Goal: Task Accomplishment & Management: Manage account settings

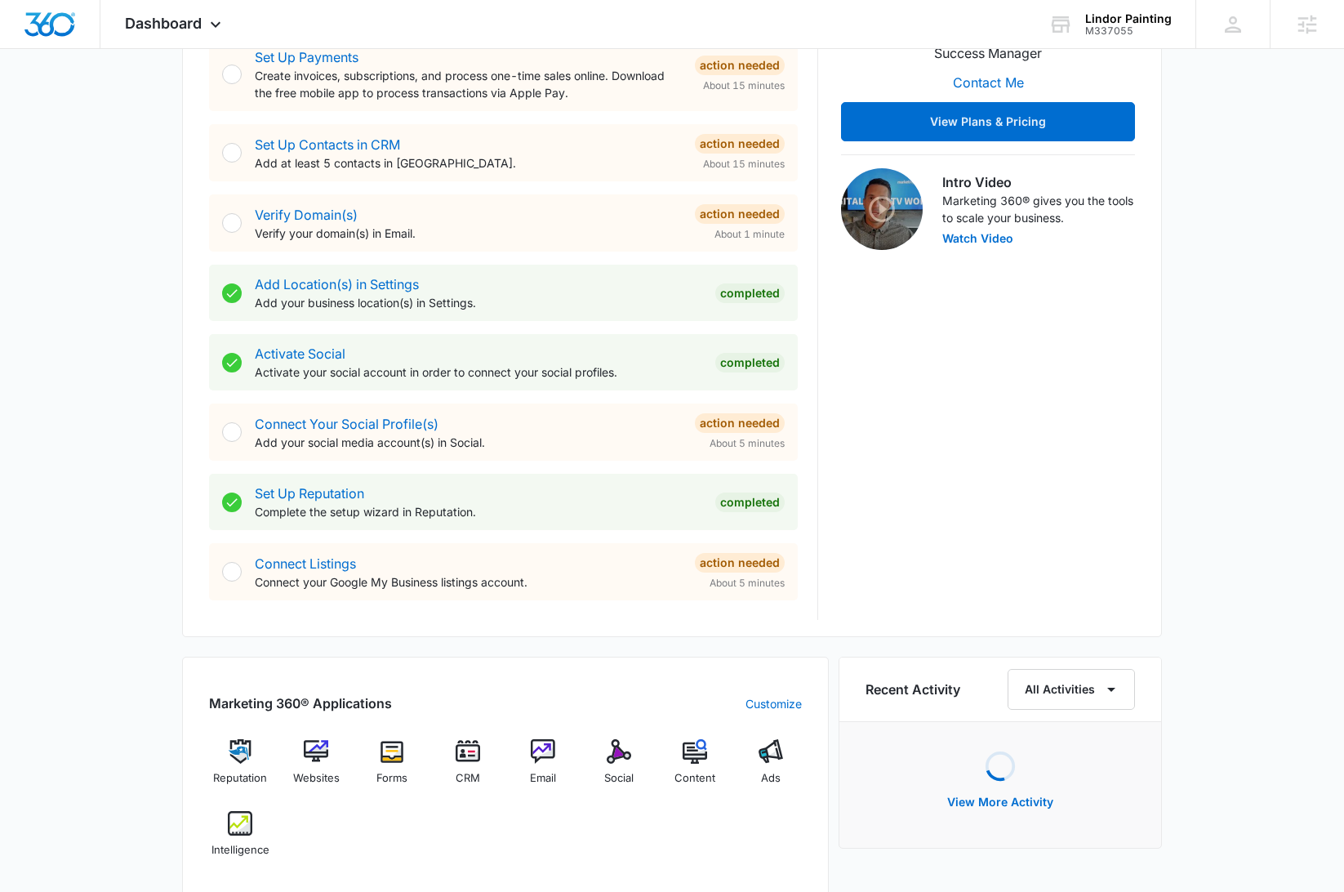
scroll to position [415, 0]
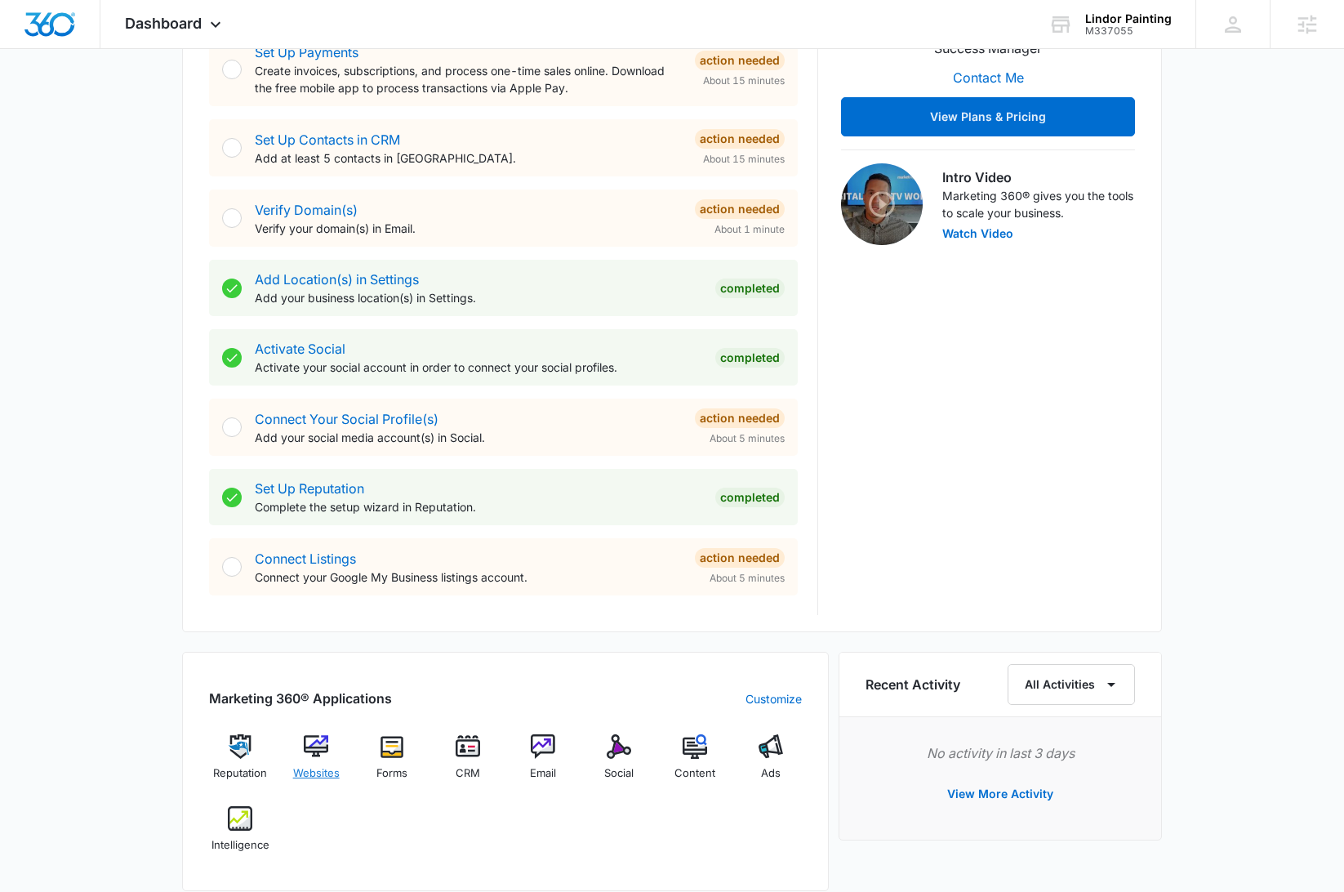
click at [324, 763] on div "Websites" at bounding box center [316, 763] width 63 height 59
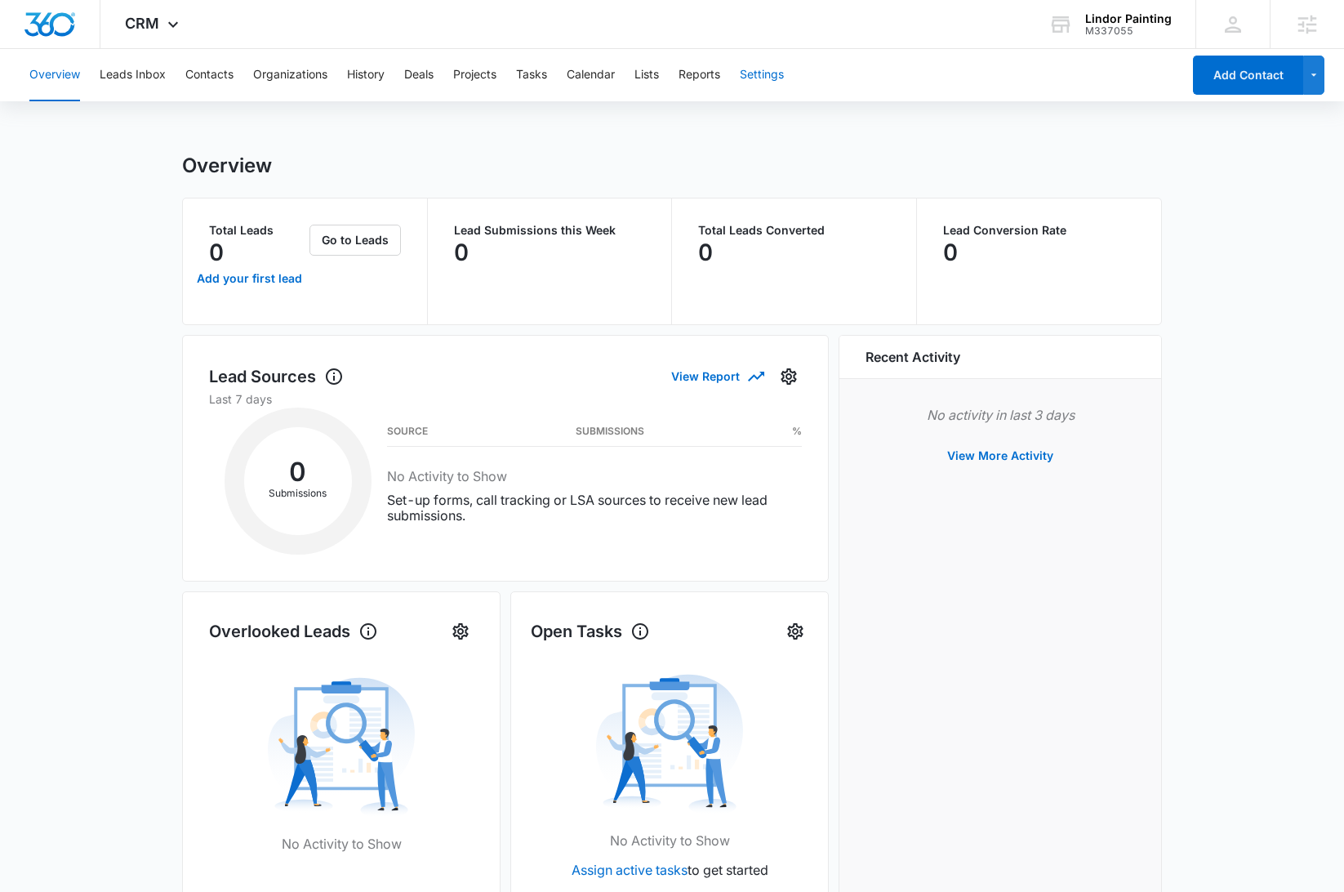
click at [771, 78] on button "Settings" at bounding box center [762, 75] width 44 height 52
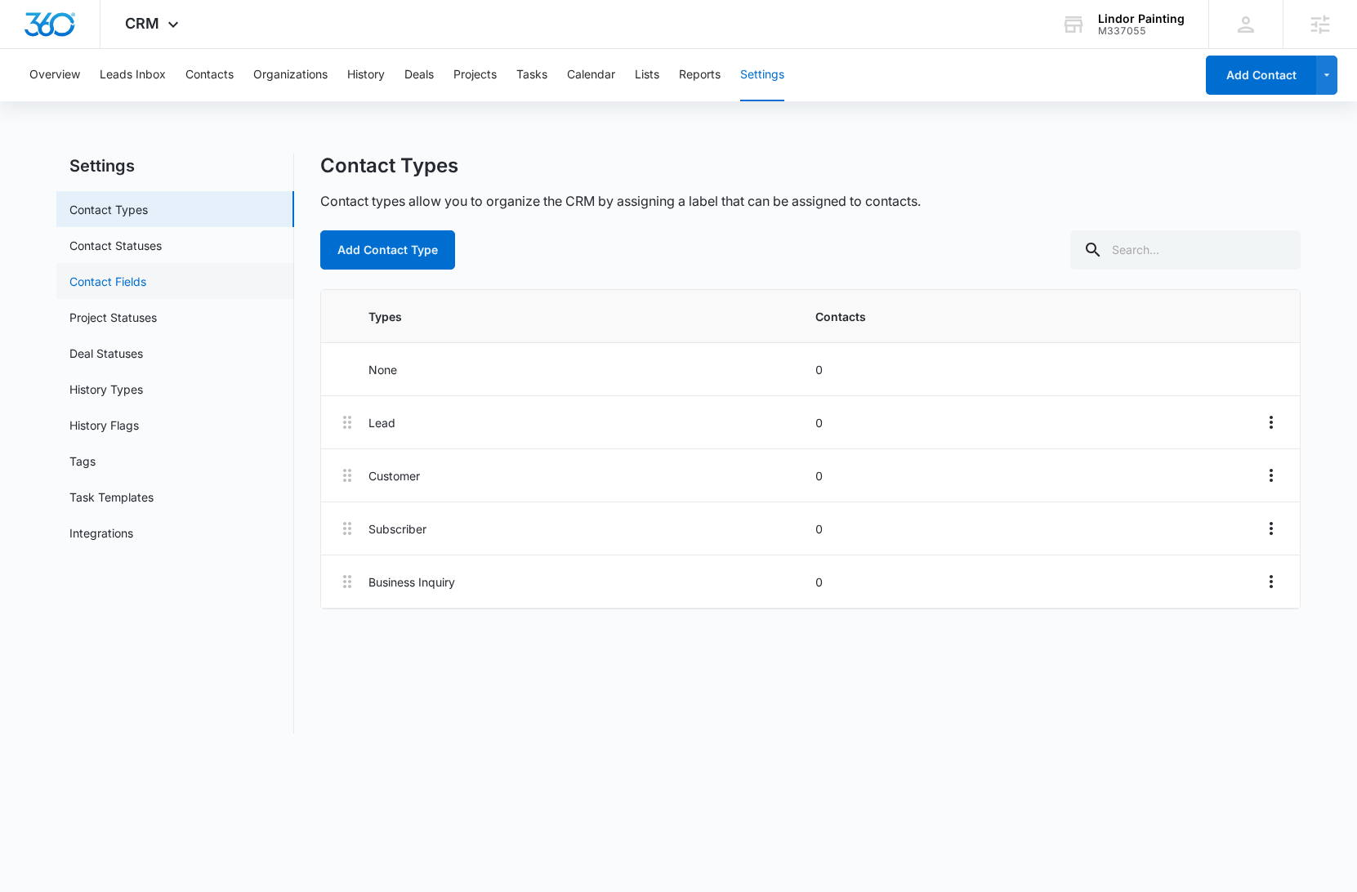
click at [141, 284] on link "Contact Fields" at bounding box center [107, 281] width 77 height 17
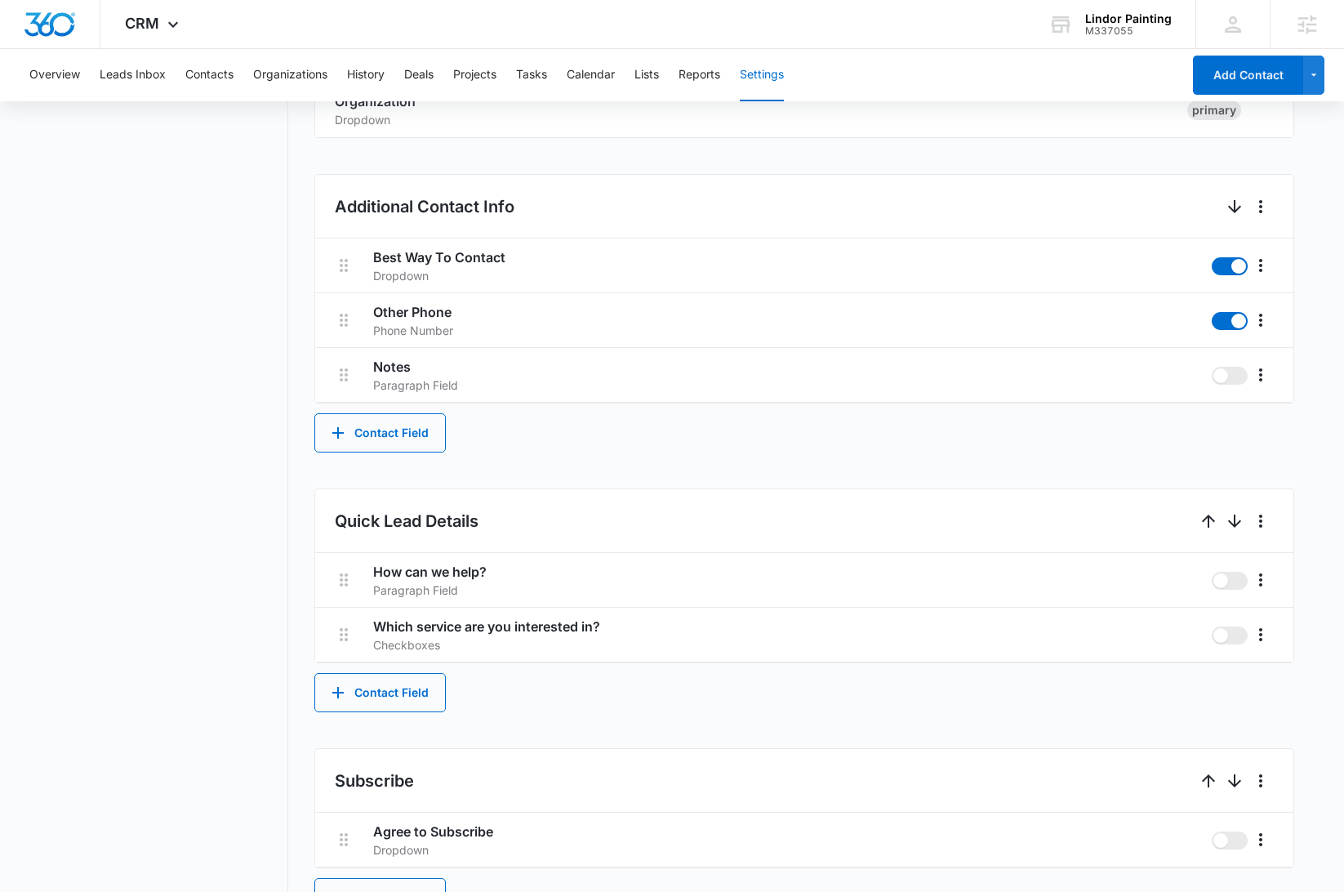
scroll to position [675, 0]
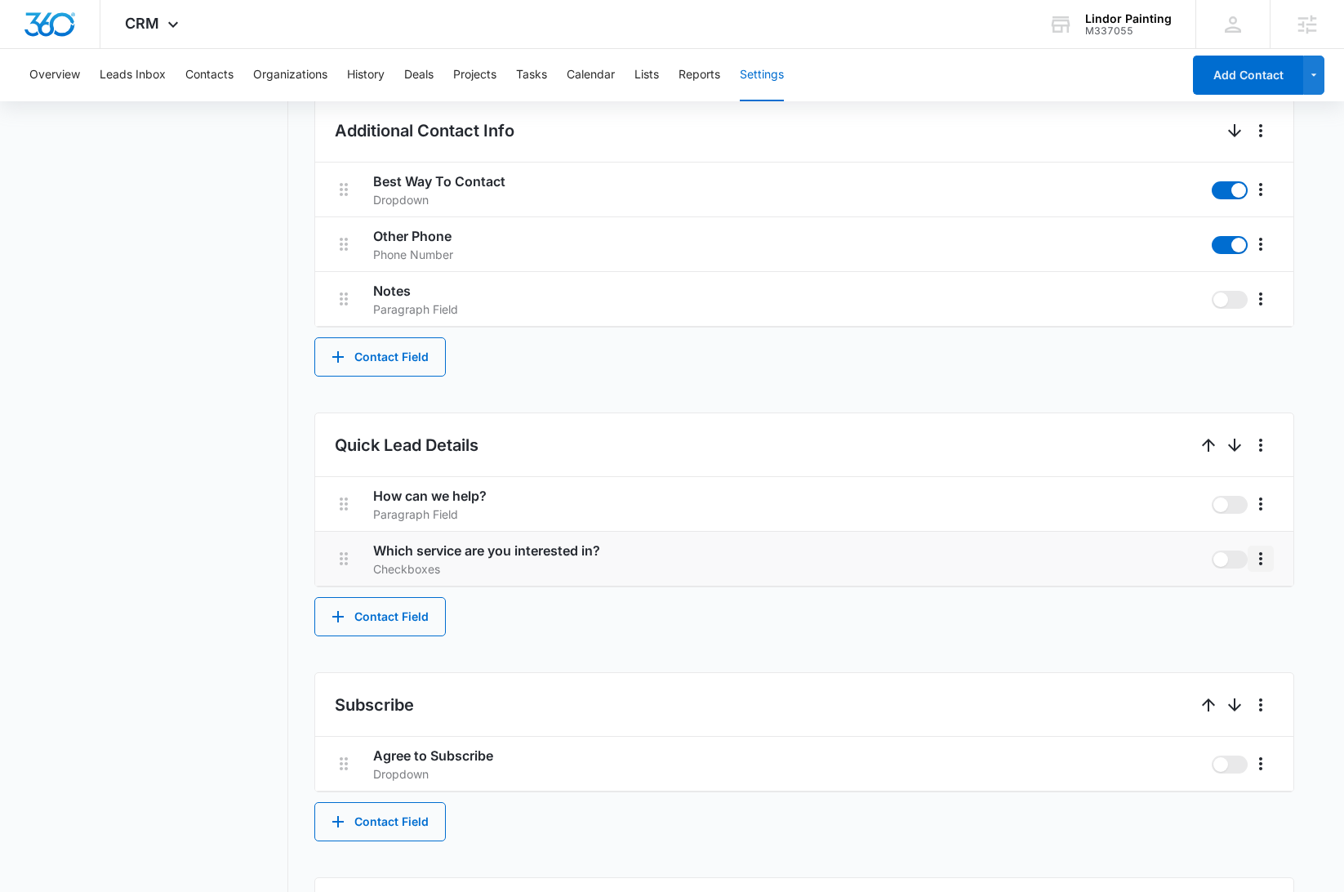
click at [1263, 561] on icon "More" at bounding box center [1261, 559] width 20 height 20
click at [1271, 606] on div "Edit" at bounding box center [1285, 604] width 34 height 11
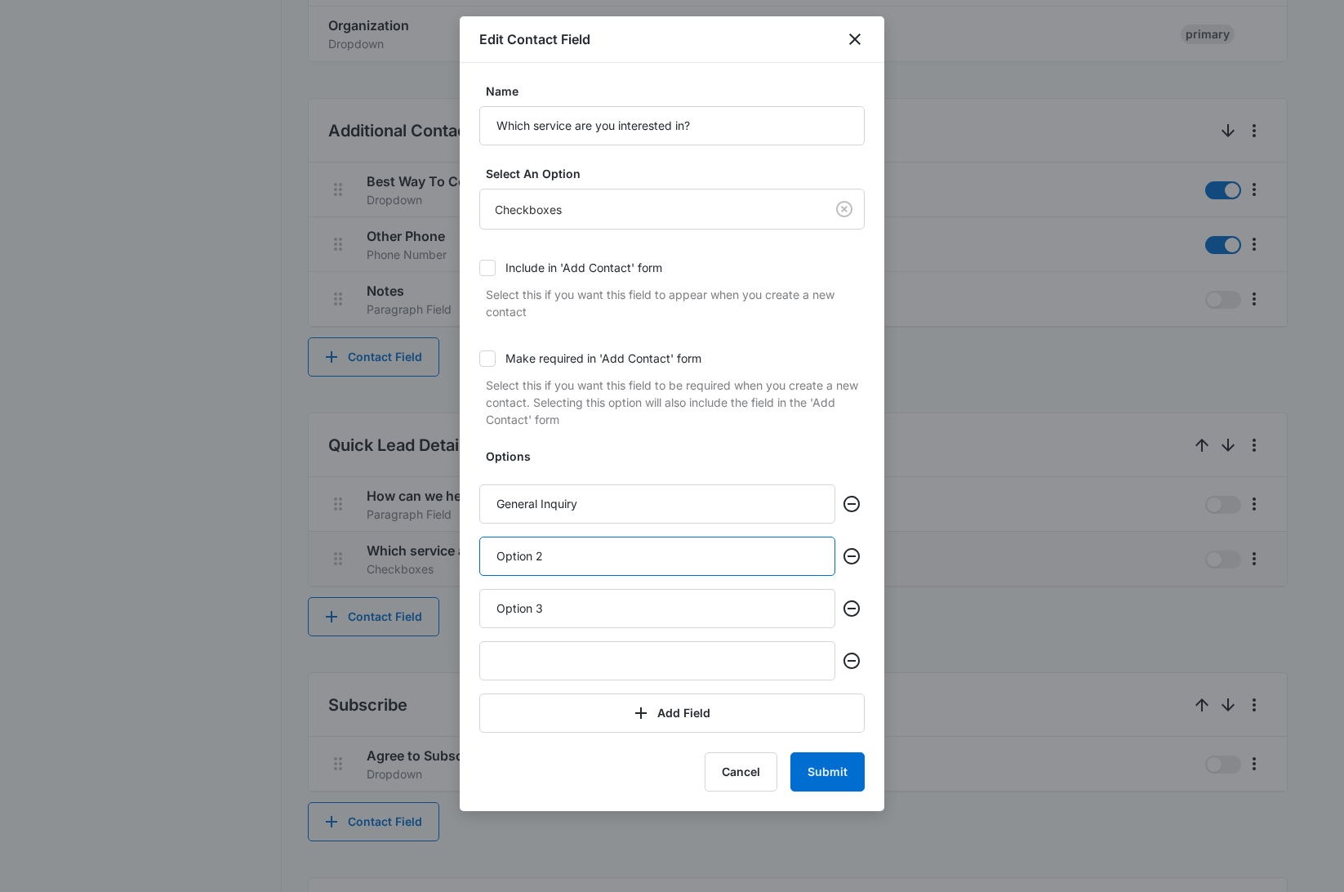
click at [614, 569] on input "Option 2" at bounding box center [657, 556] width 356 height 39
type input "Interior Painting"
type input "Exterior Painting"
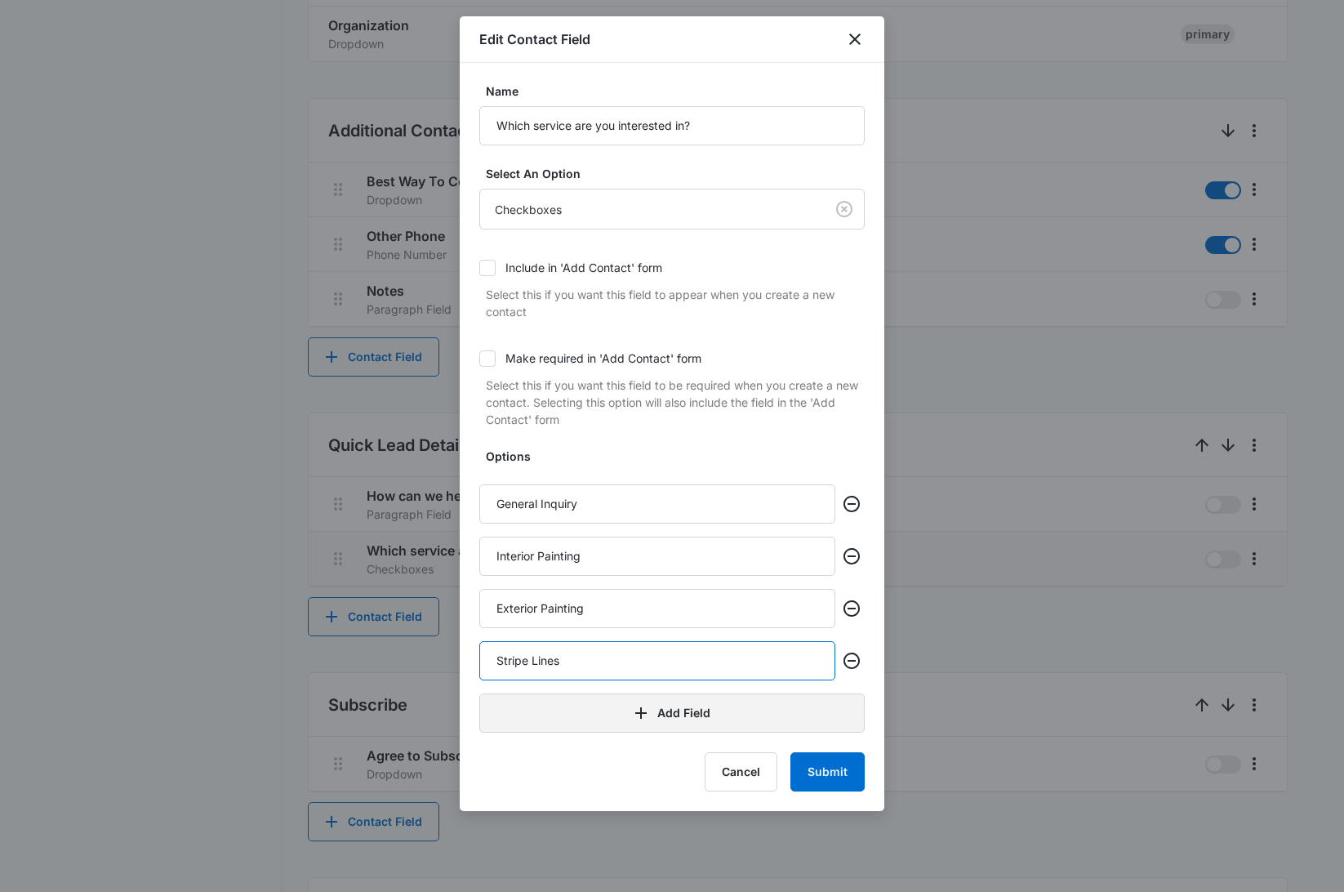
type input "Stripe Lines"
click at [775, 702] on button "Add Field" at bounding box center [672, 712] width 386 height 39
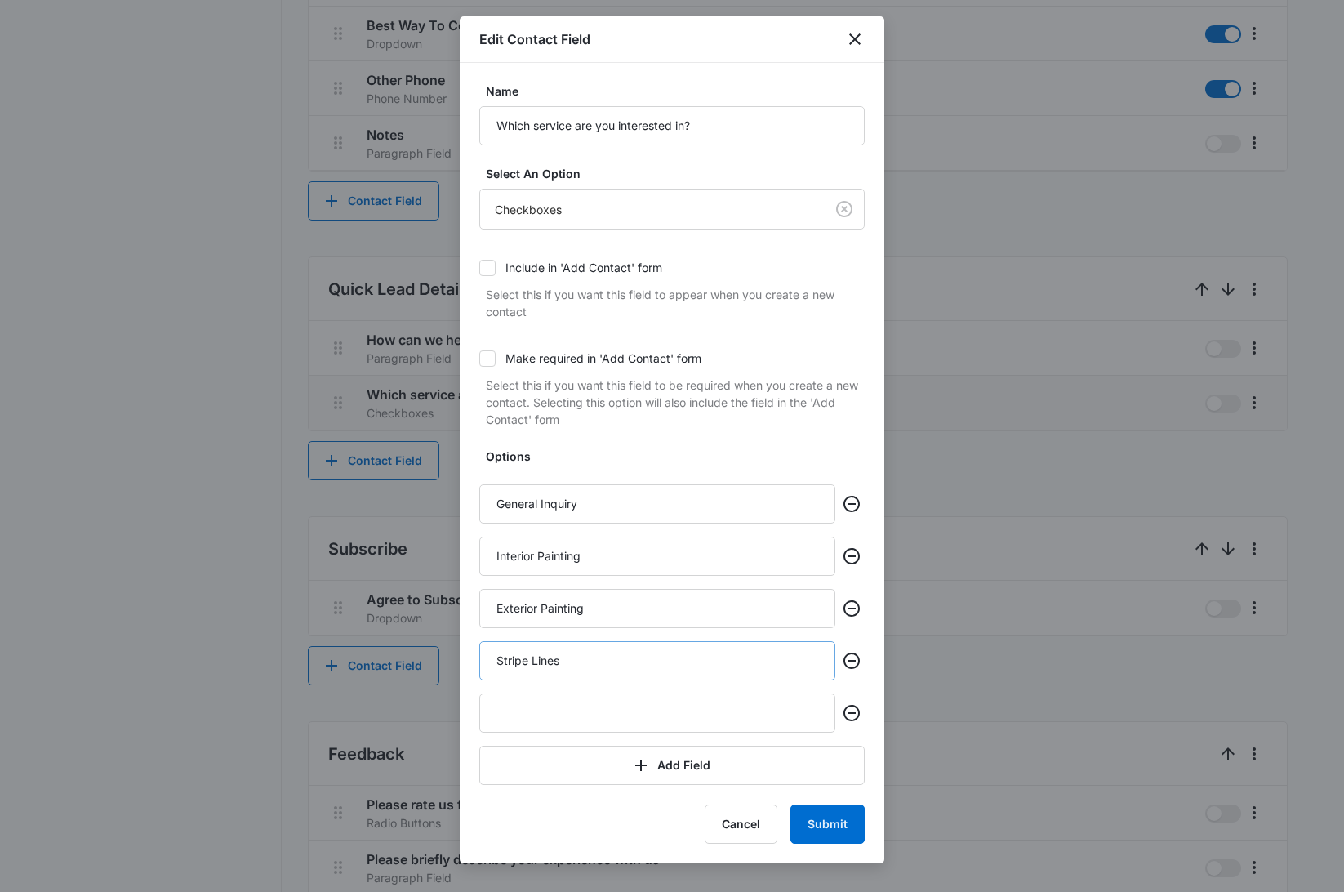
scroll to position [839, 0]
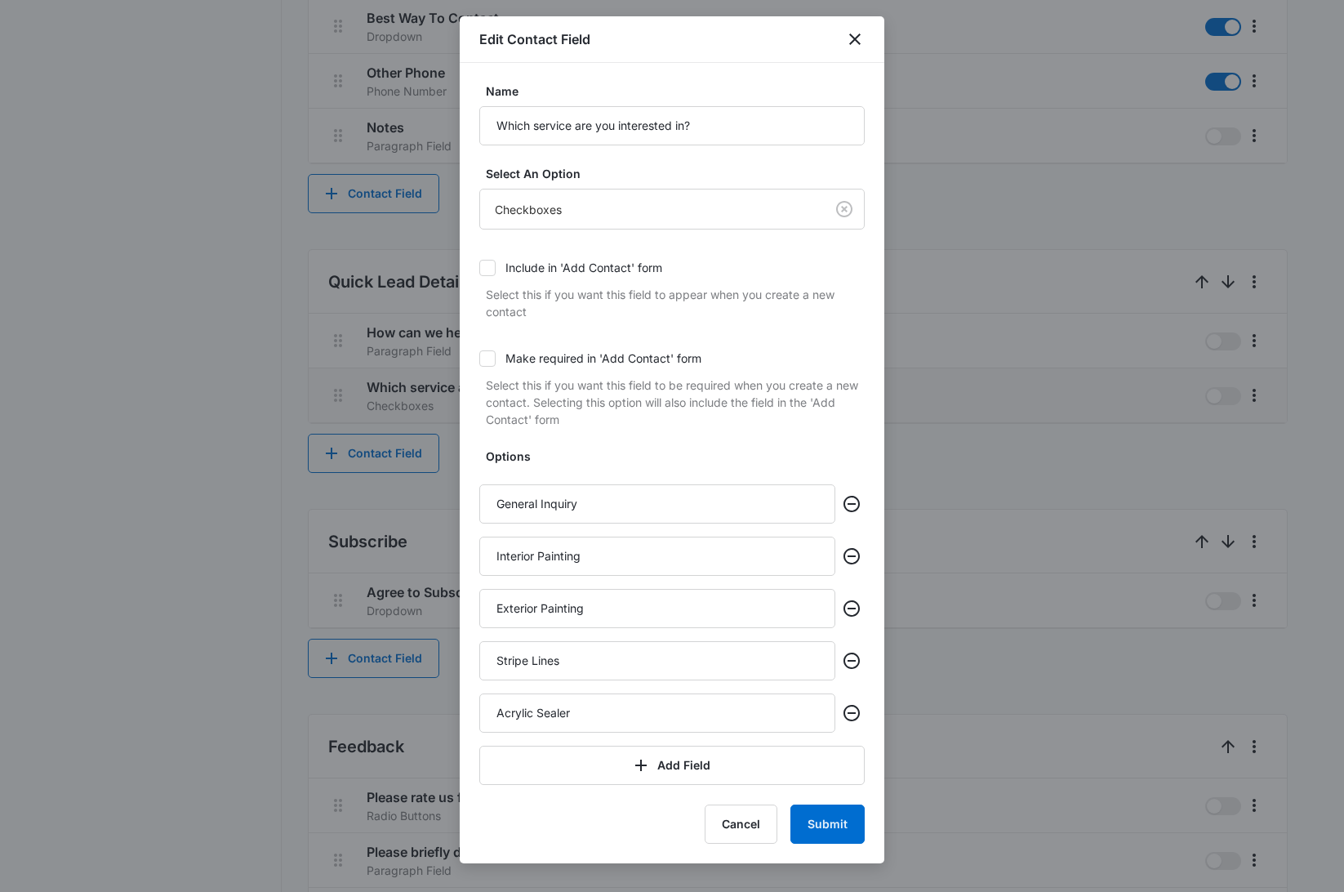
type input "Acrylic Sealer"
click at [841, 816] on button "Submit" at bounding box center [828, 823] width 74 height 39
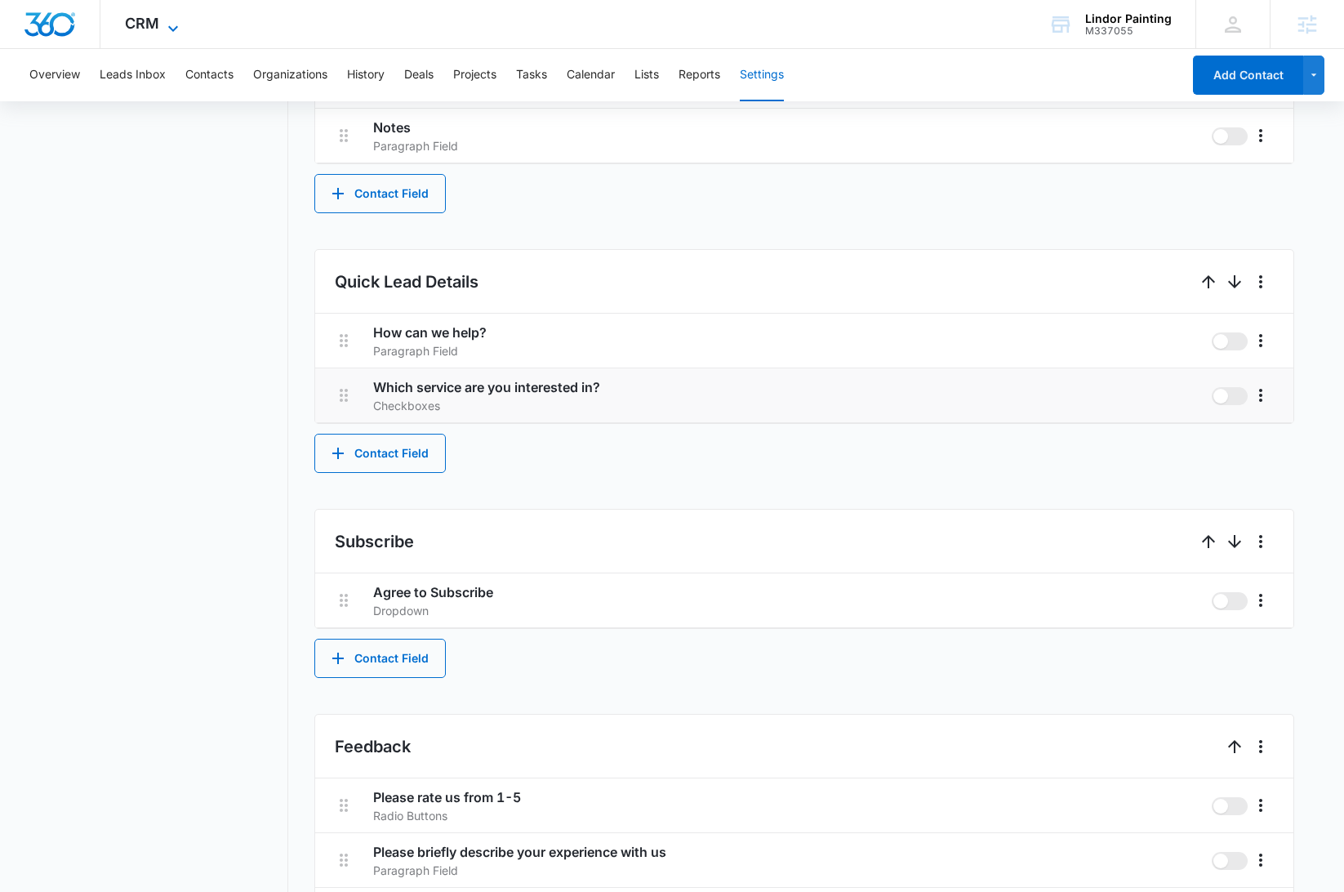
click at [167, 30] on icon at bounding box center [173, 29] width 20 height 20
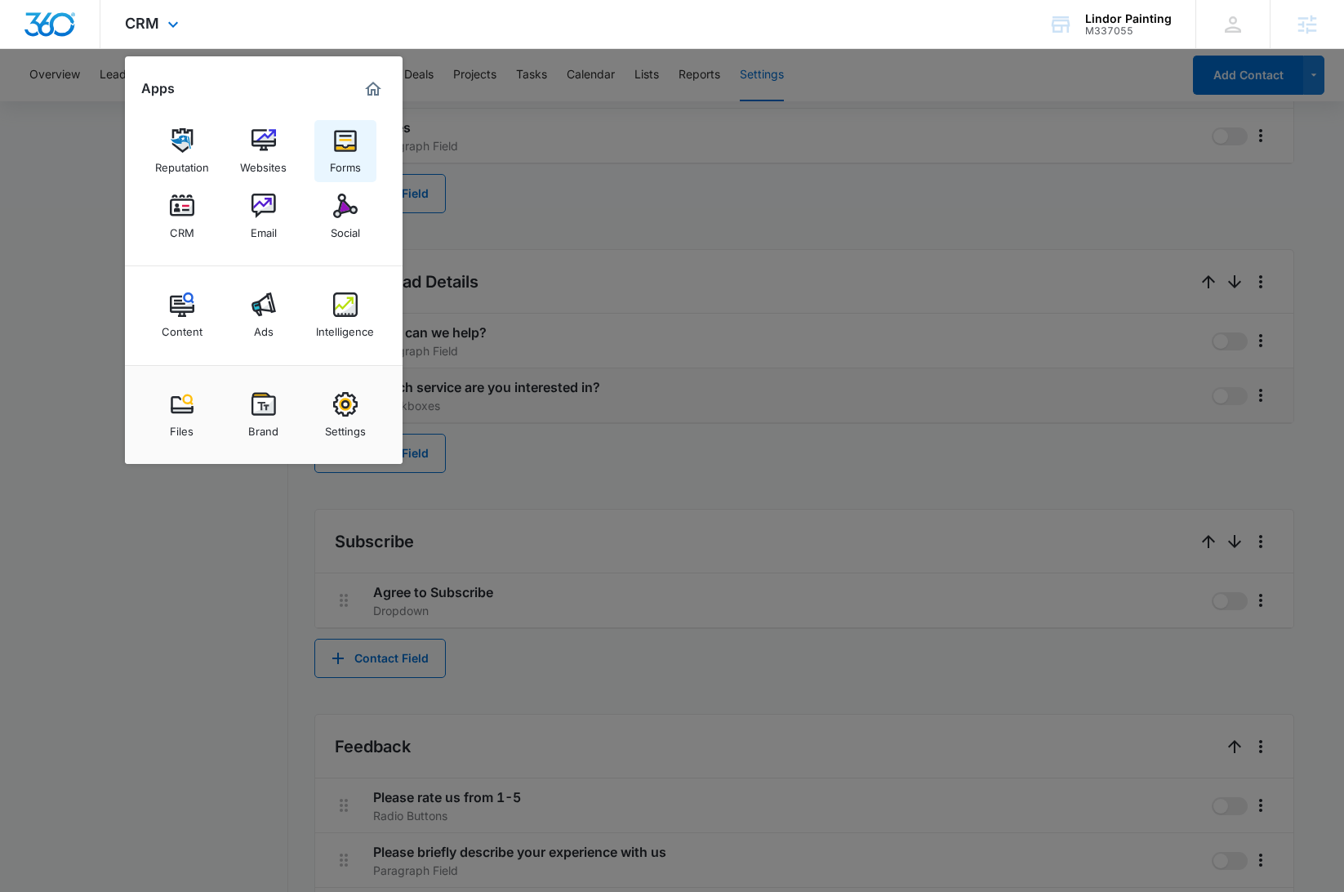
click at [338, 162] on div "Forms" at bounding box center [345, 163] width 31 height 21
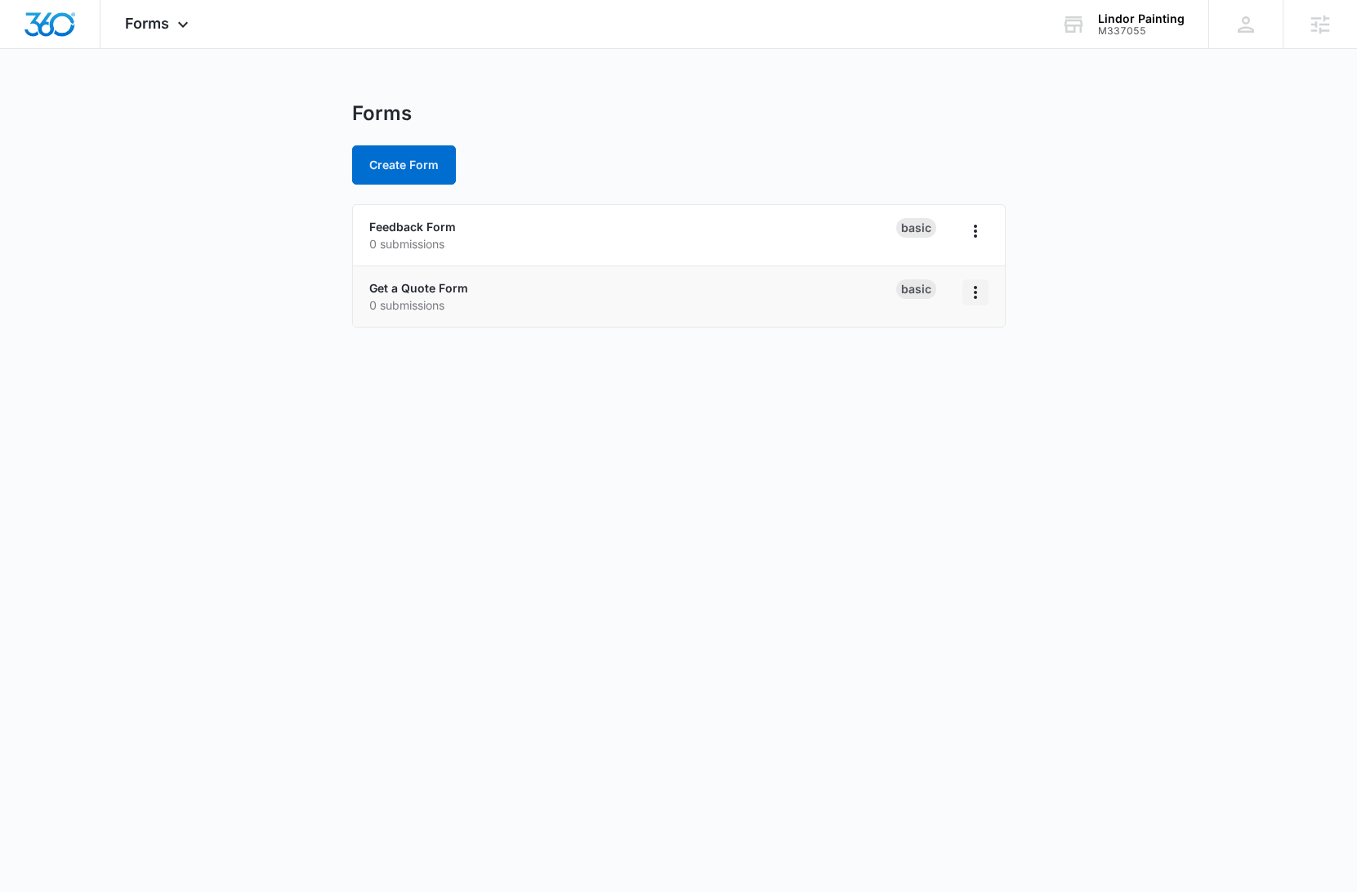
click at [976, 293] on icon "Overflow Menu" at bounding box center [975, 293] width 20 height 20
click at [441, 291] on link "Get a Quote Form" at bounding box center [418, 288] width 99 height 14
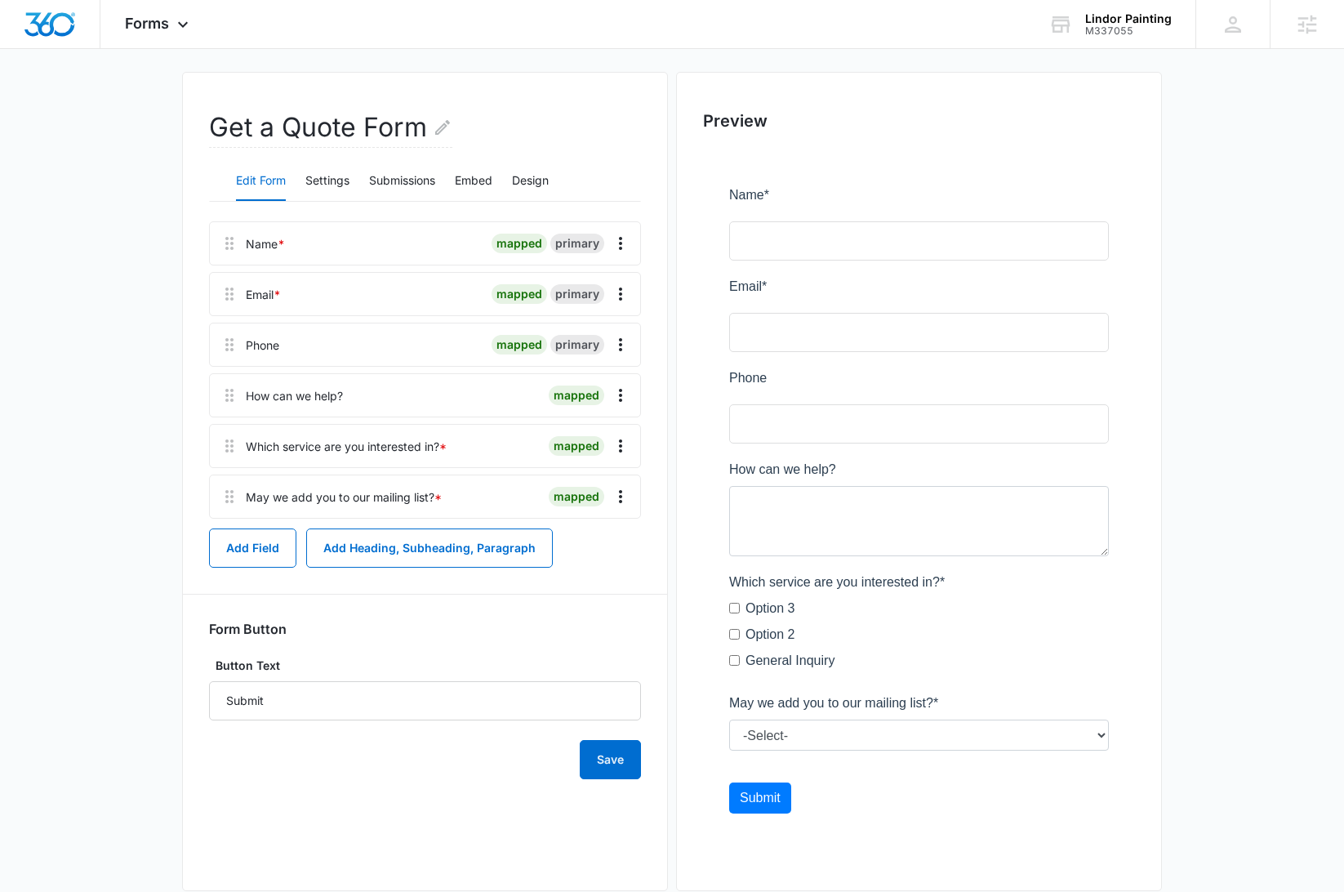
scroll to position [146, 0]
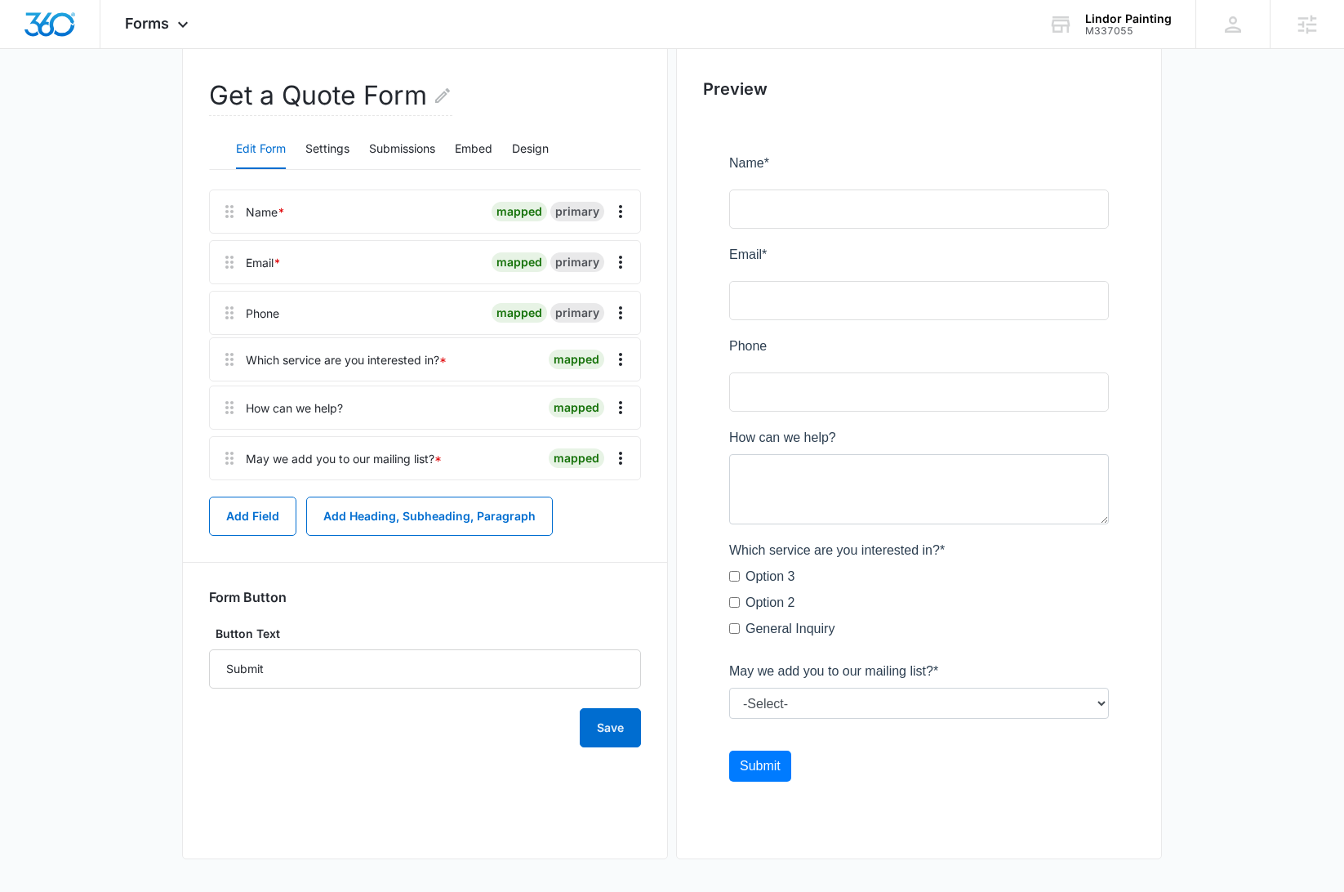
drag, startPoint x: 225, startPoint y: 418, endPoint x: 225, endPoint y: 353, distance: 65.3
click at [225, 353] on div "Name * mapped primary Email * mapped primary Phone mapped primary How can we he…" at bounding box center [425, 337] width 432 height 297
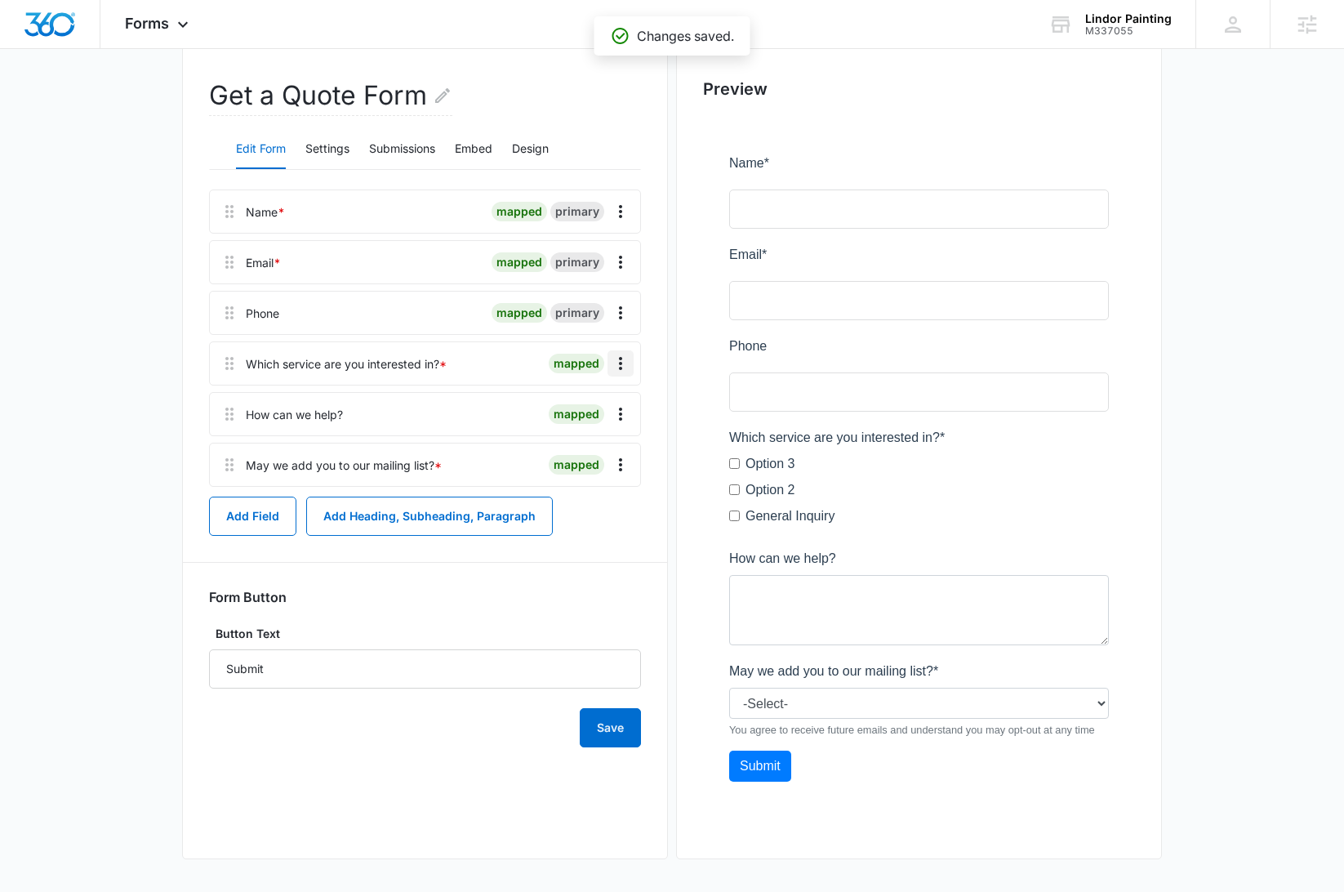
click at [618, 362] on icon "Overflow Menu" at bounding box center [621, 364] width 20 height 20
click at [604, 408] on button "Edit" at bounding box center [586, 409] width 93 height 25
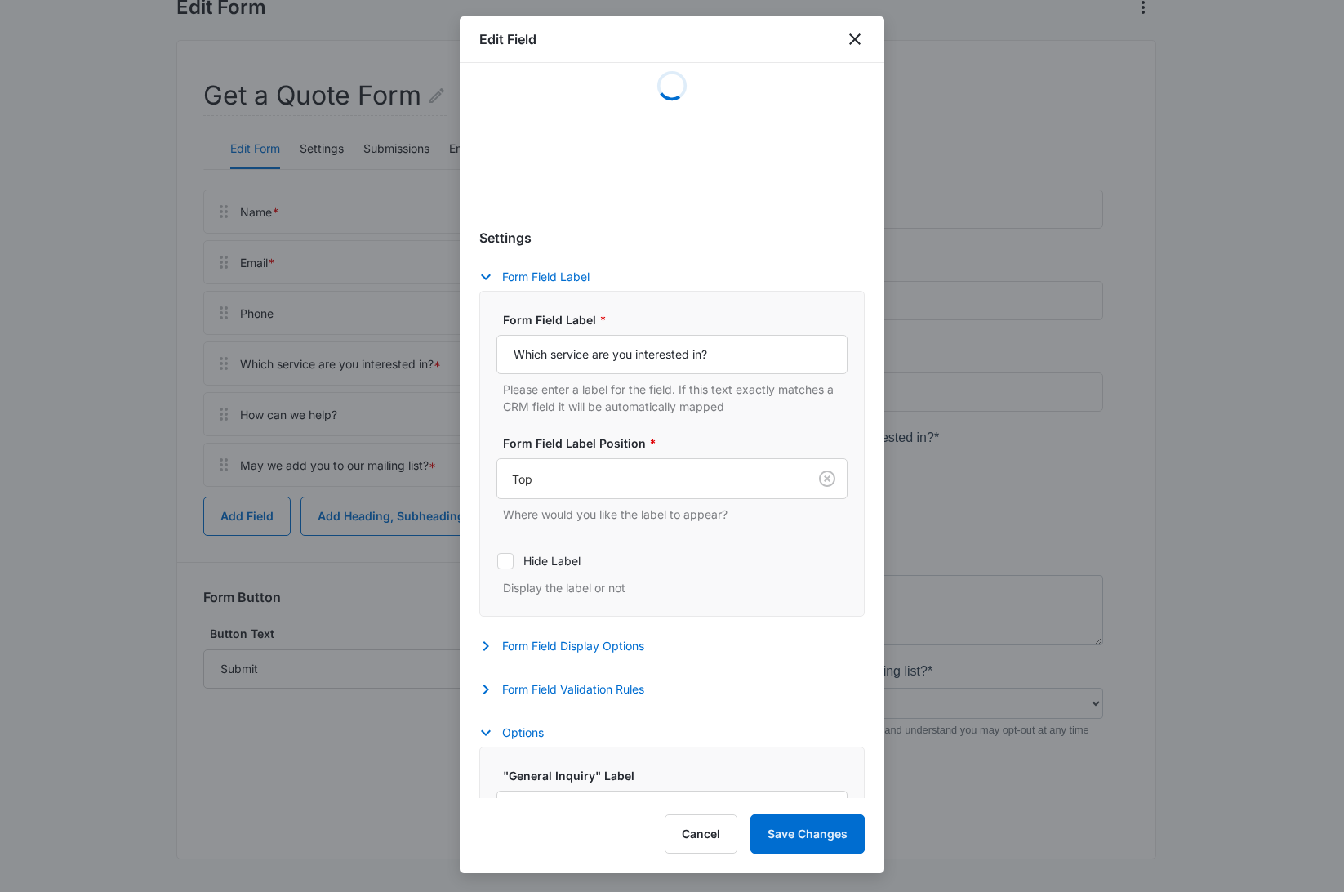
scroll to position [402, 0]
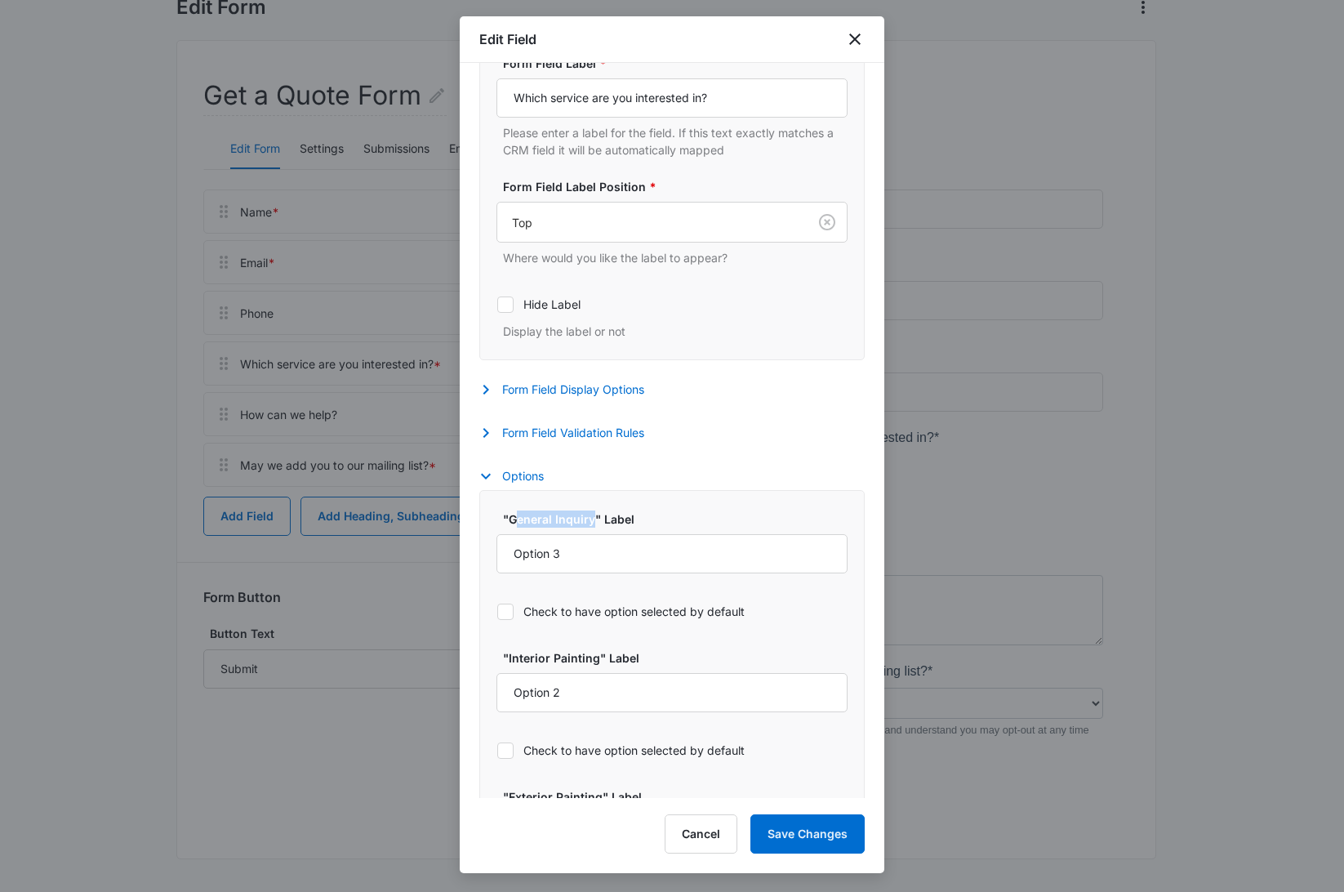
select select "350"
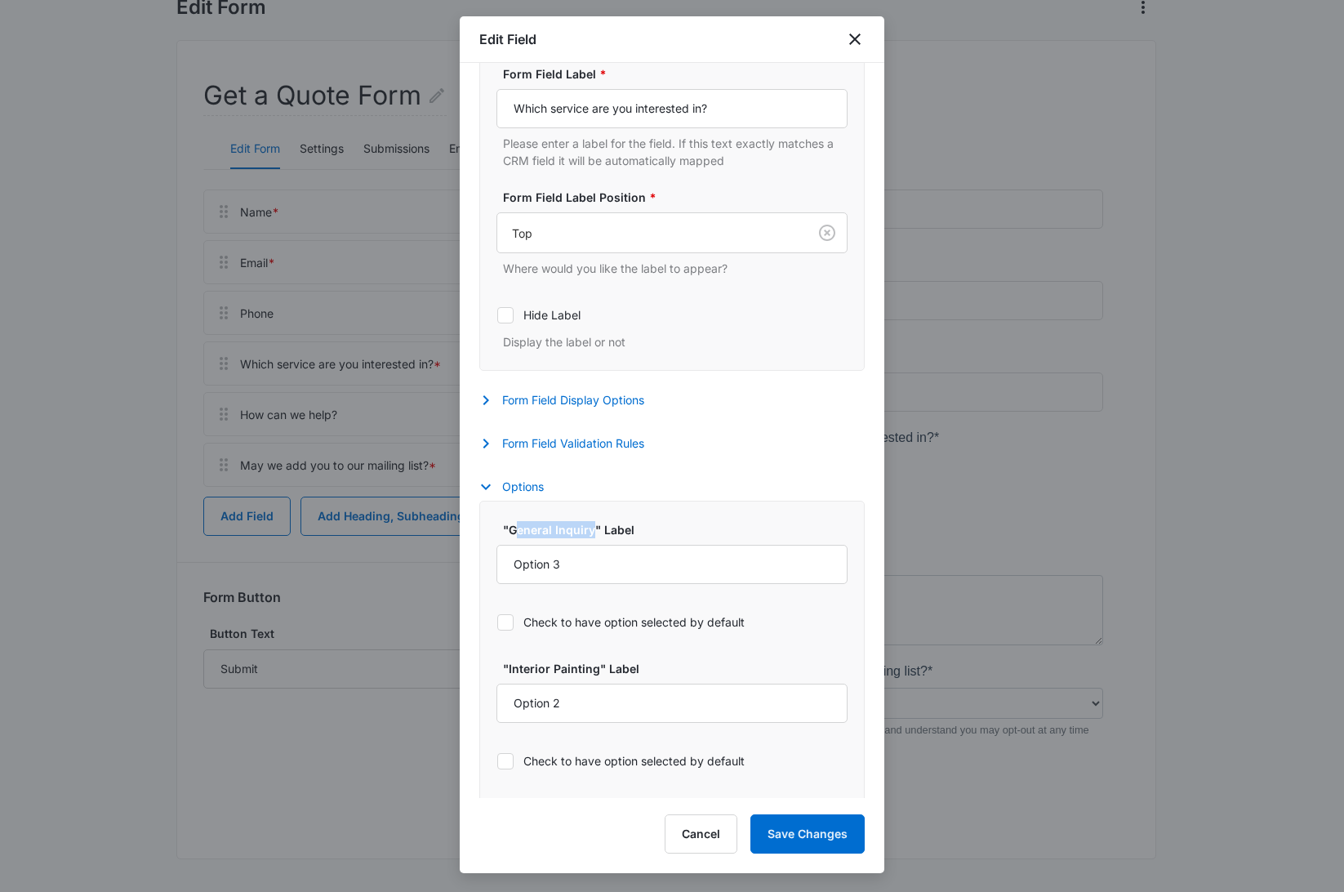
scroll to position [412, 0]
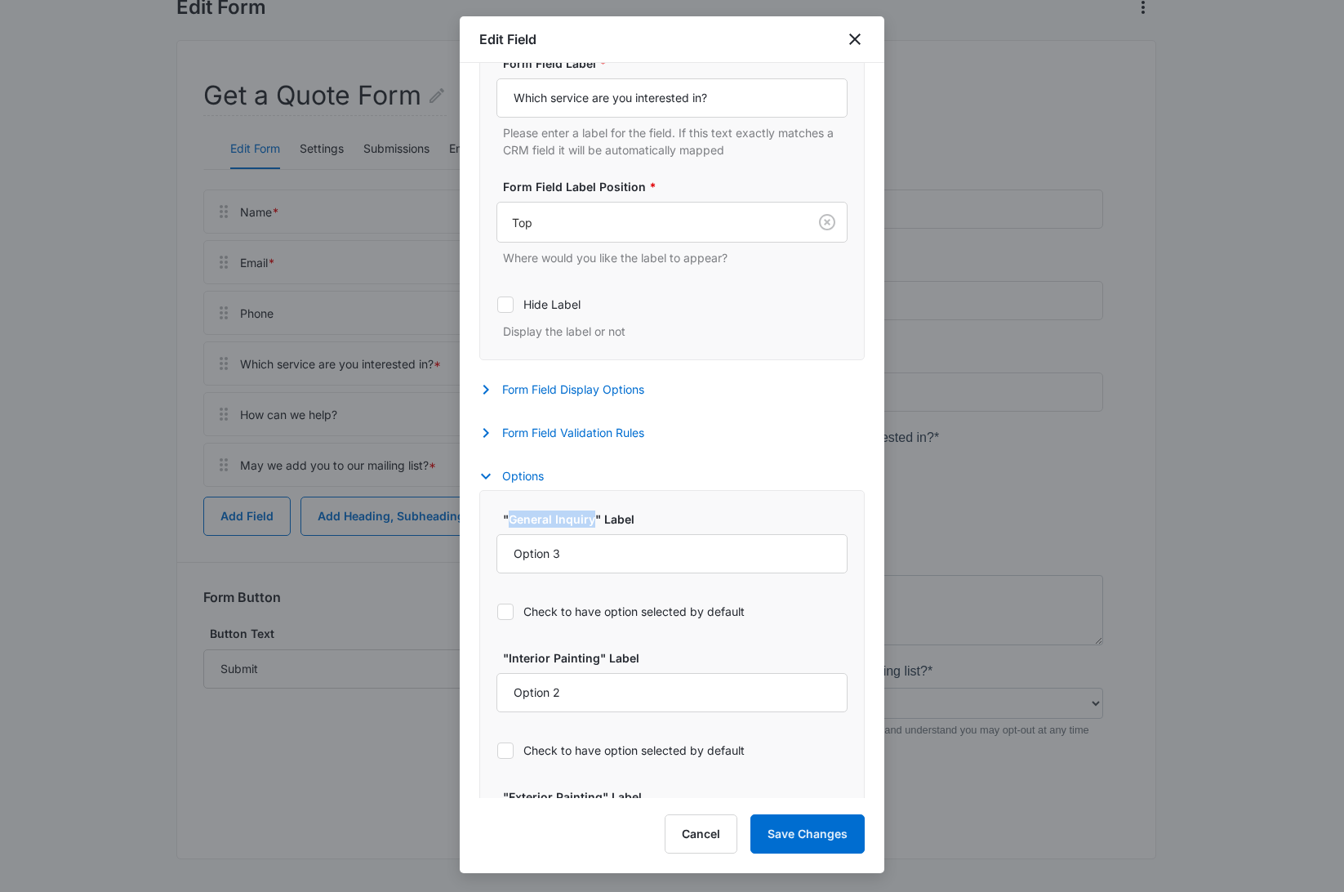
drag, startPoint x: 595, startPoint y: 524, endPoint x: 517, endPoint y: 522, distance: 77.6
click at [512, 524] on label ""General Inquiry" Label" at bounding box center [678, 518] width 351 height 17
copy label "General Inquiry"
click at [534, 557] on input "Option 3" at bounding box center [672, 553] width 351 height 39
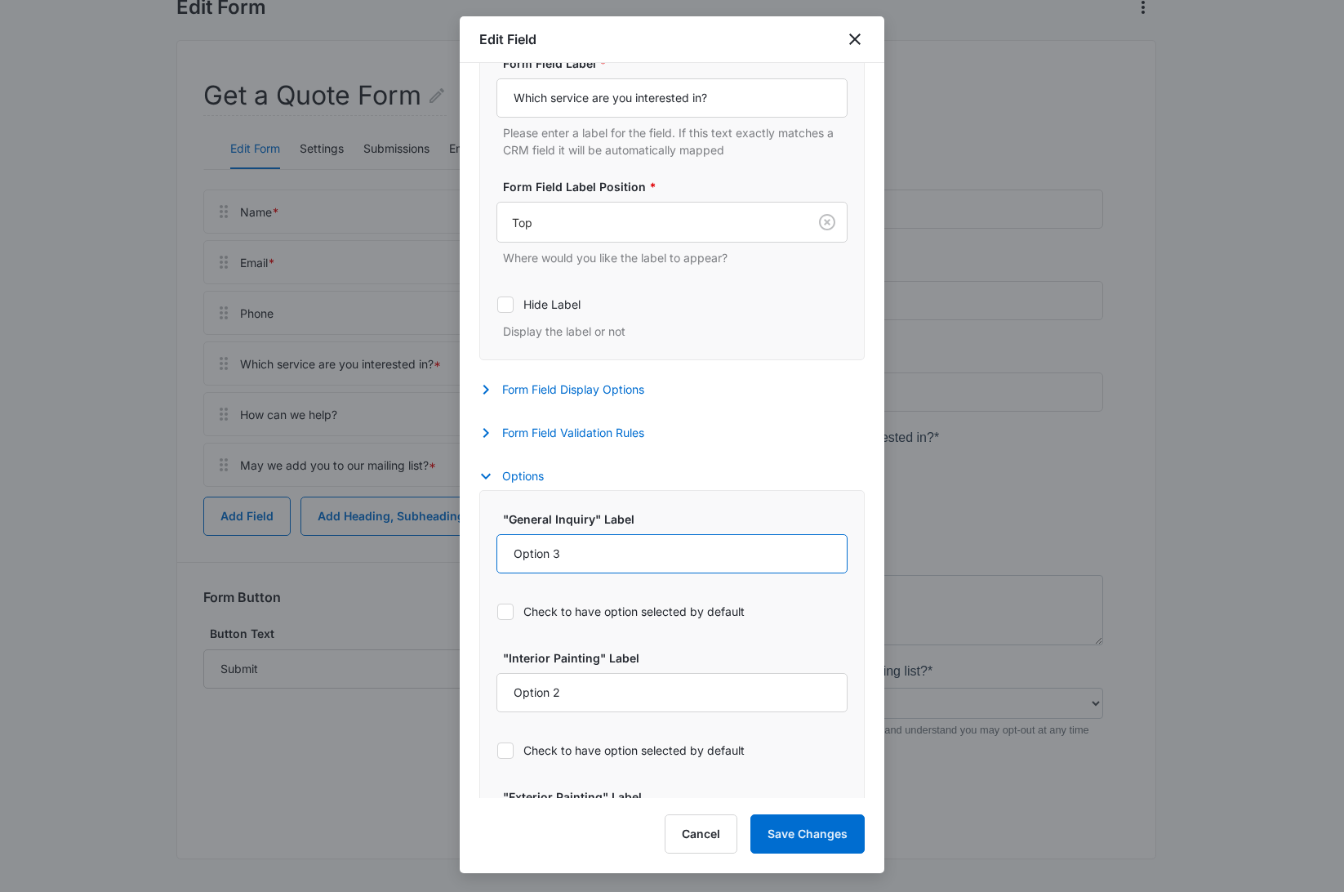
click at [534, 557] on input "Option 3" at bounding box center [672, 553] width 351 height 39
paste input "General Inquiry"
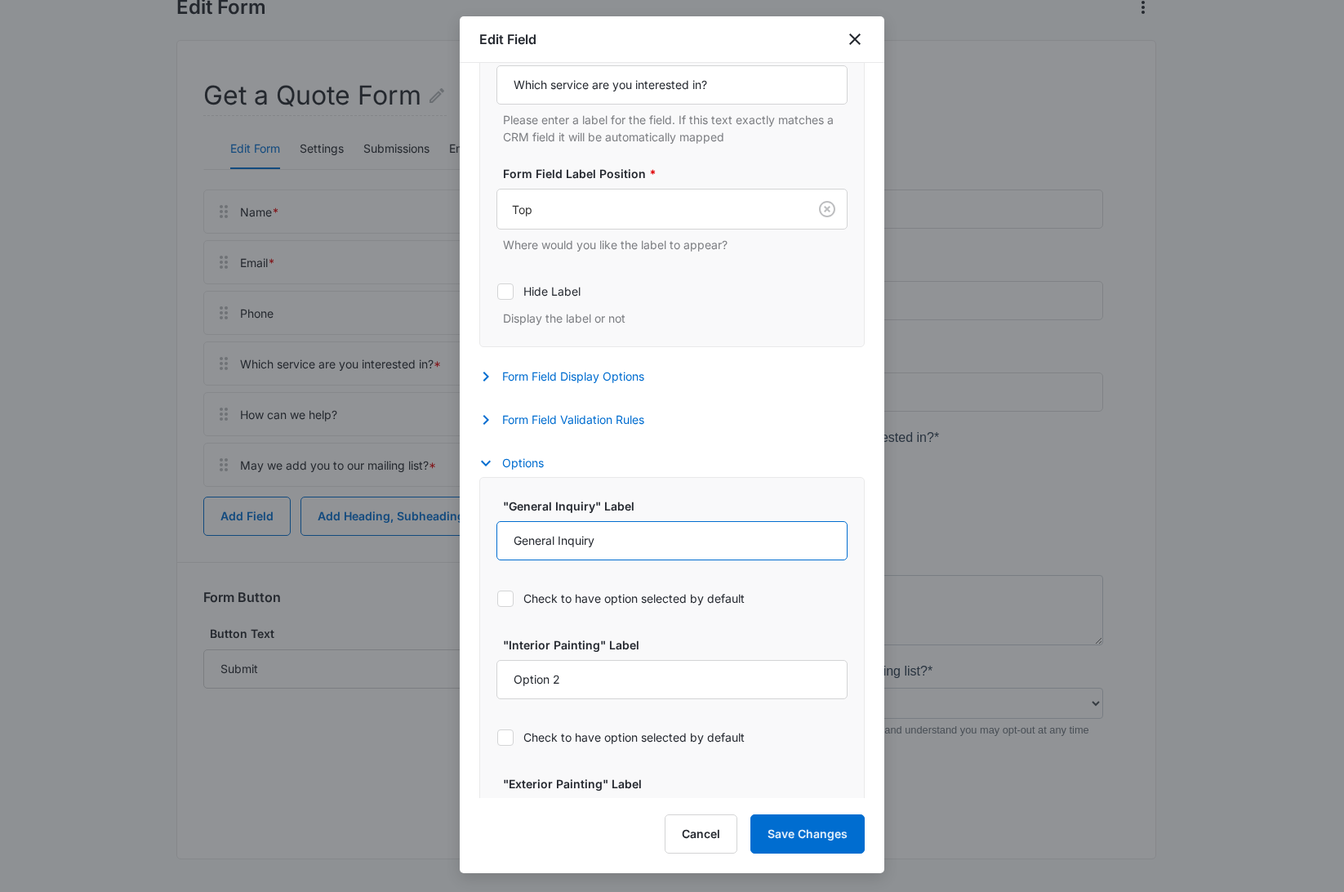
scroll to position [428, 0]
type input "General Inquiry"
drag, startPoint x: 596, startPoint y: 647, endPoint x: 511, endPoint y: 647, distance: 84.9
click at [510, 647] on label ""Interior Painting" Label" at bounding box center [678, 642] width 351 height 17
copy label "Interior Painting"
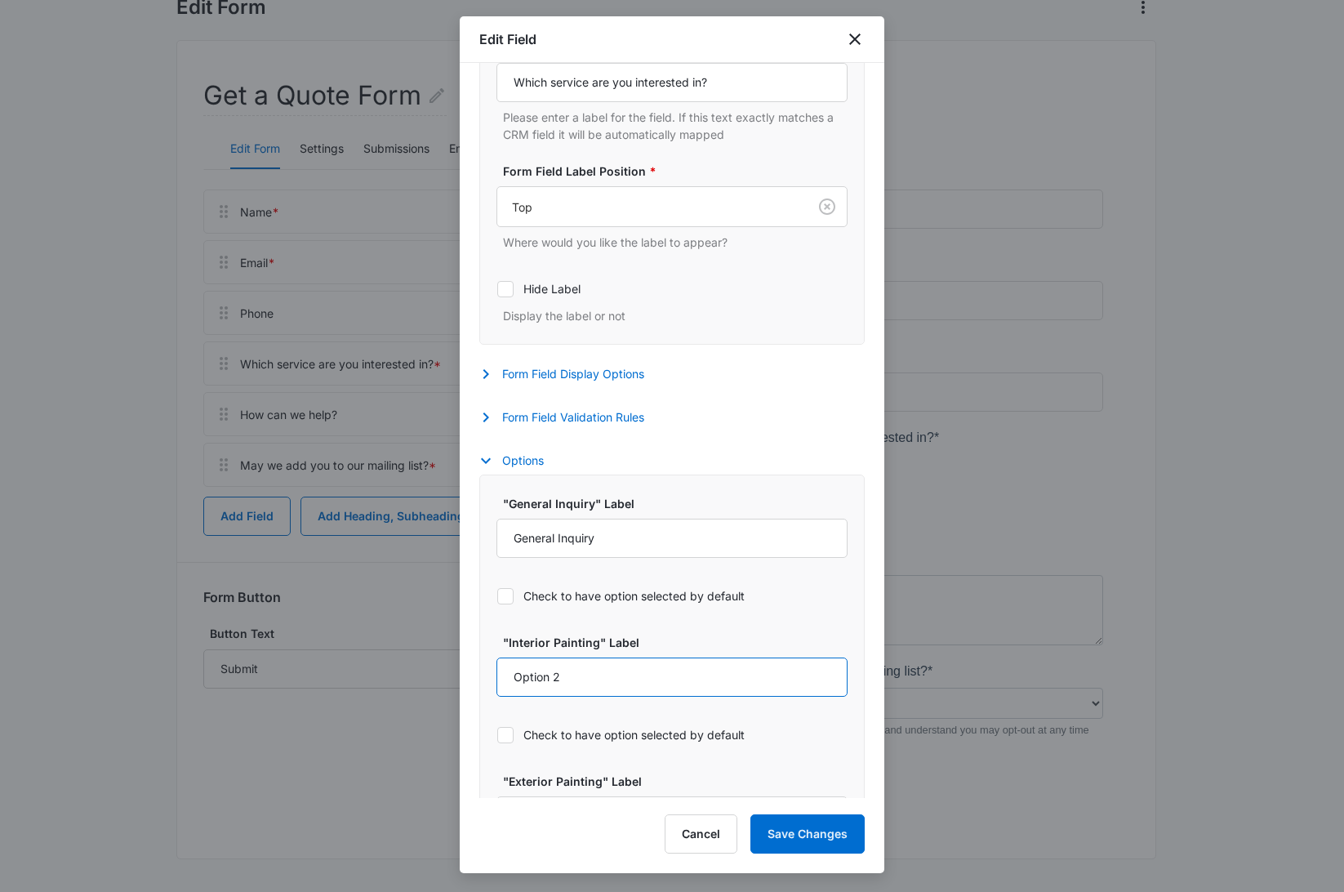
click at [592, 683] on input "Option 2" at bounding box center [672, 676] width 351 height 39
paste input "Interior Painting"
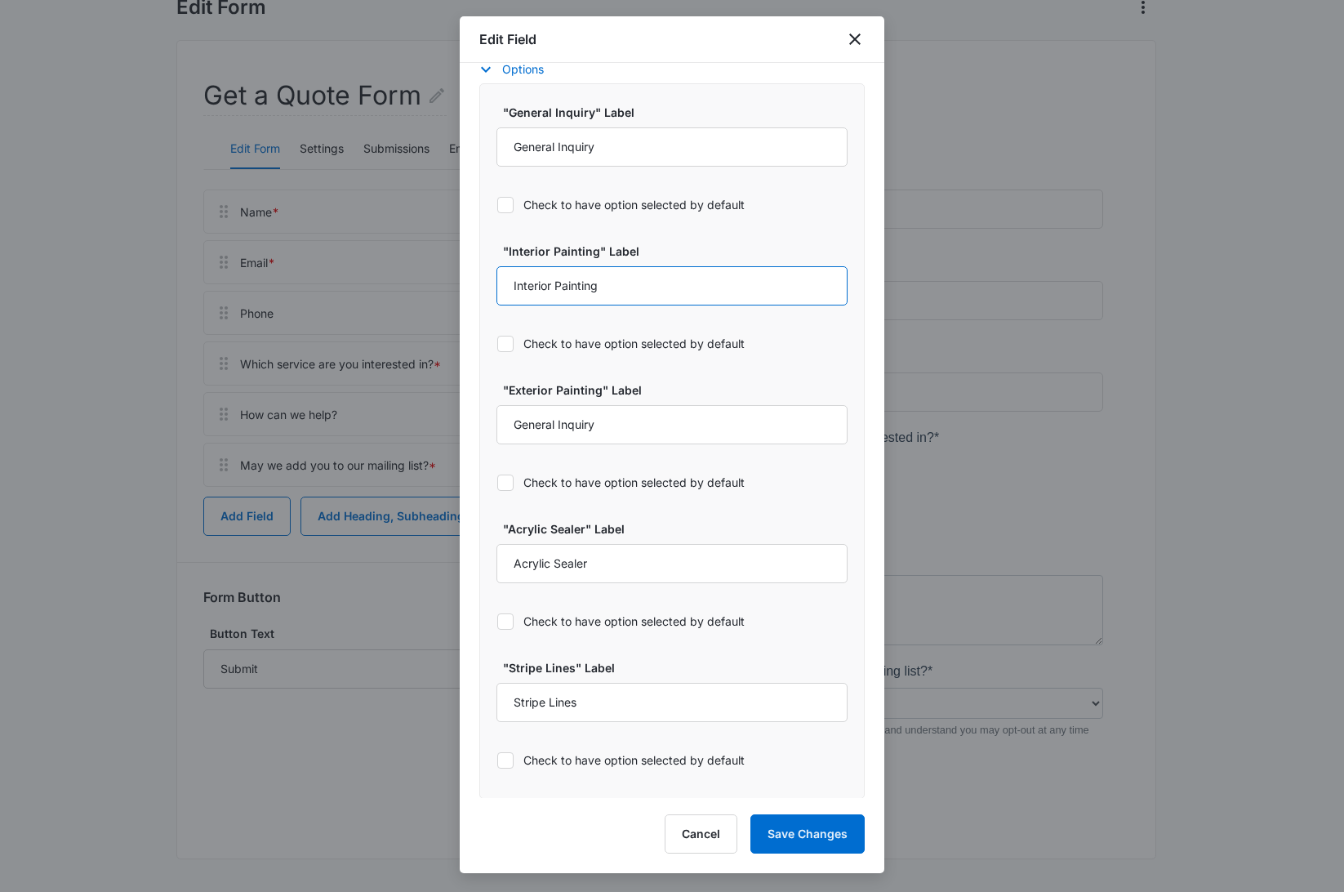
scroll to position [820, 0]
type input "Interior Painting"
drag, startPoint x: 599, startPoint y: 394, endPoint x: 512, endPoint y: 391, distance: 87.4
click at [510, 392] on label ""Exterior Painting" Label" at bounding box center [678, 389] width 351 height 17
copy label "Exterior Painting"
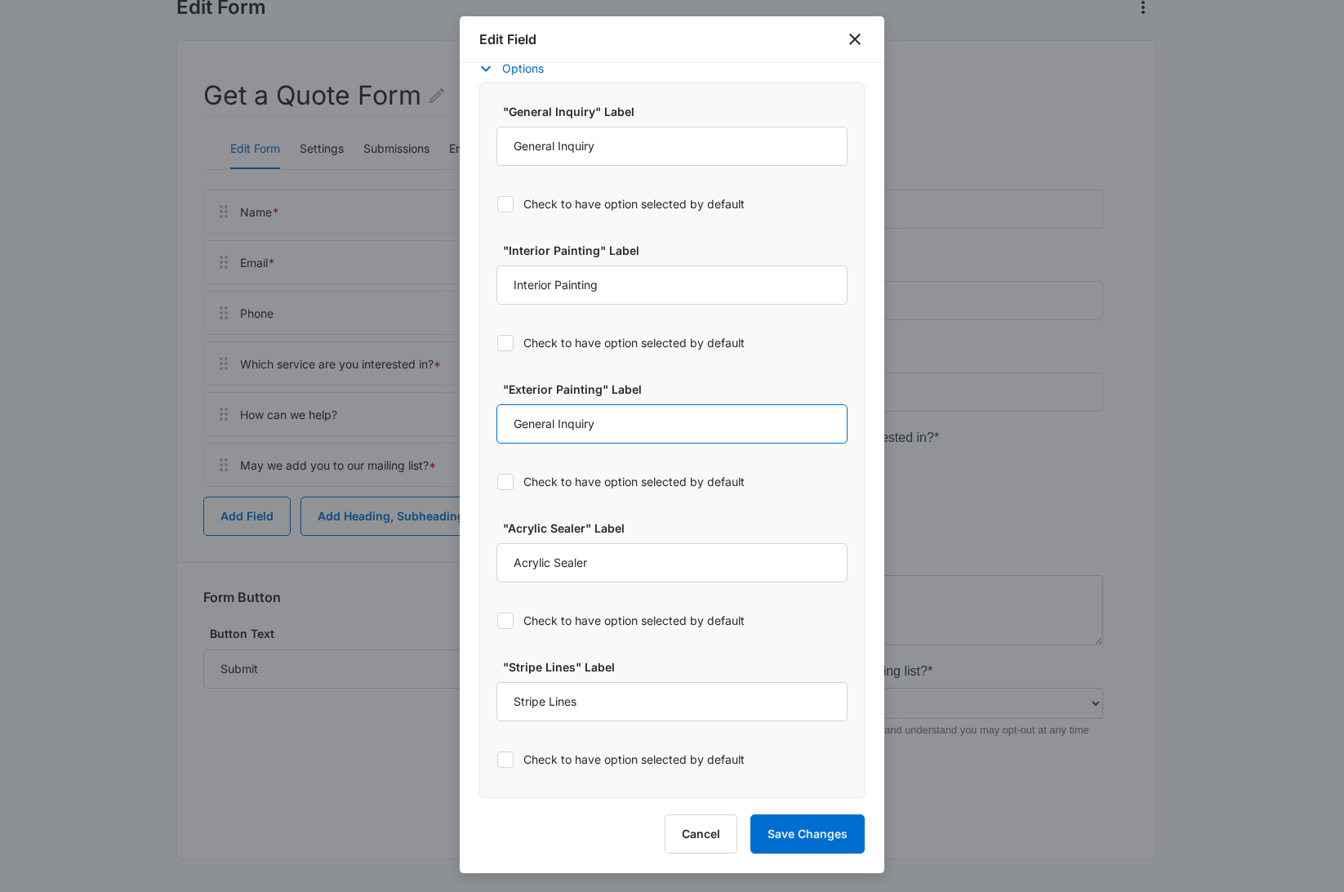
click at [536, 424] on input "General Inquiry" at bounding box center [672, 423] width 351 height 39
paste input "Exterior Painting"
type input "Exterior Painting"
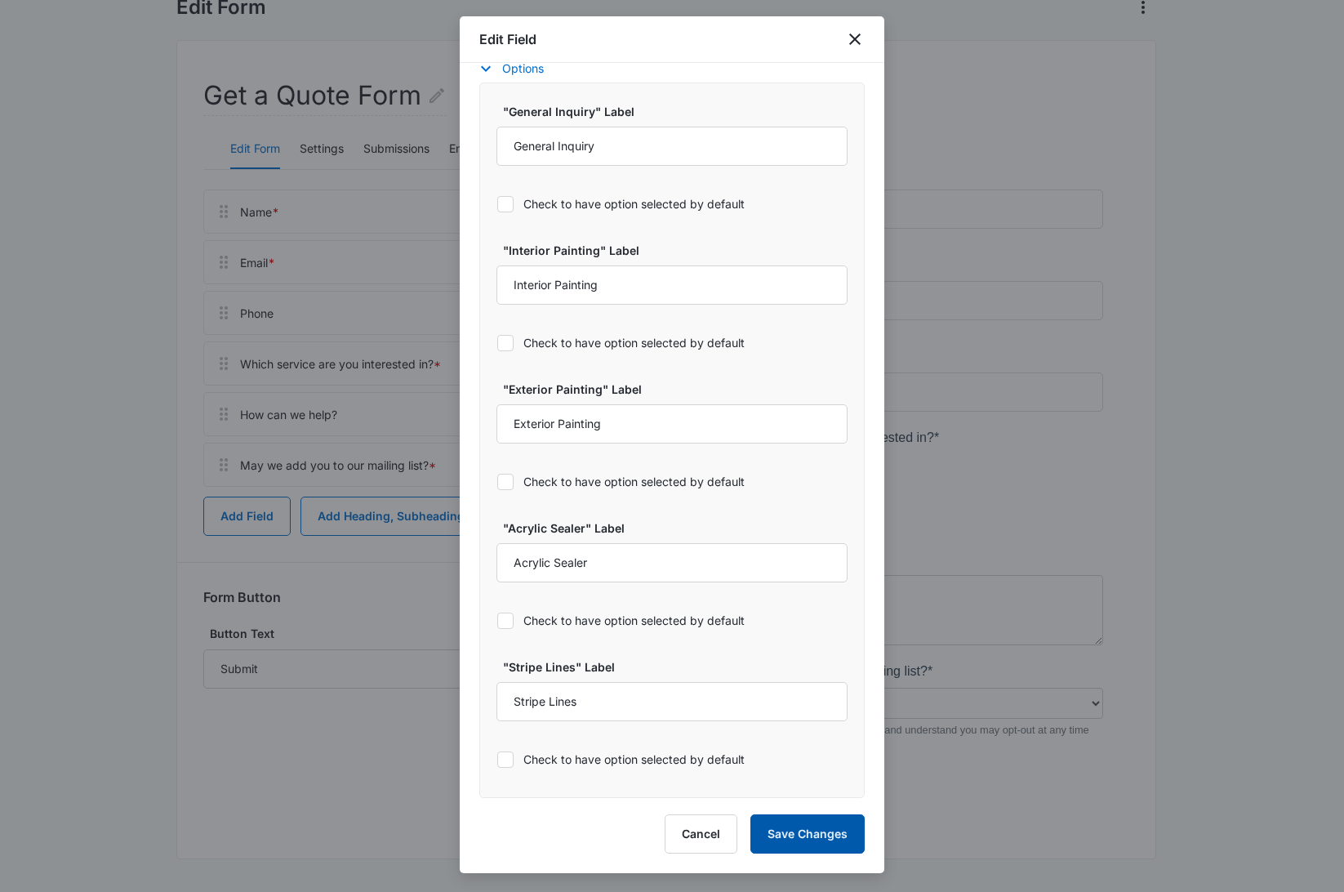
click at [815, 844] on button "Save Changes" at bounding box center [808, 833] width 114 height 39
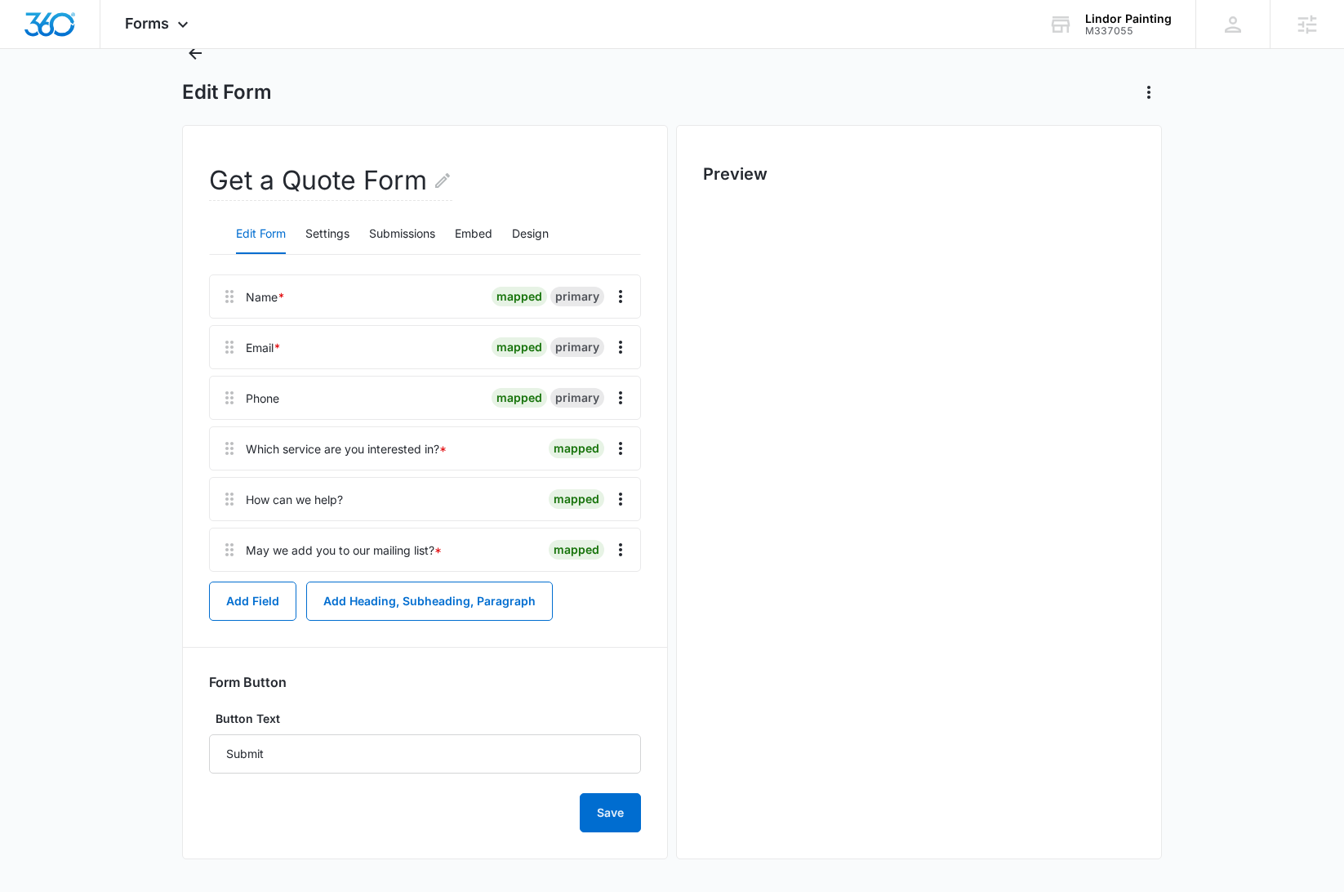
scroll to position [0, 0]
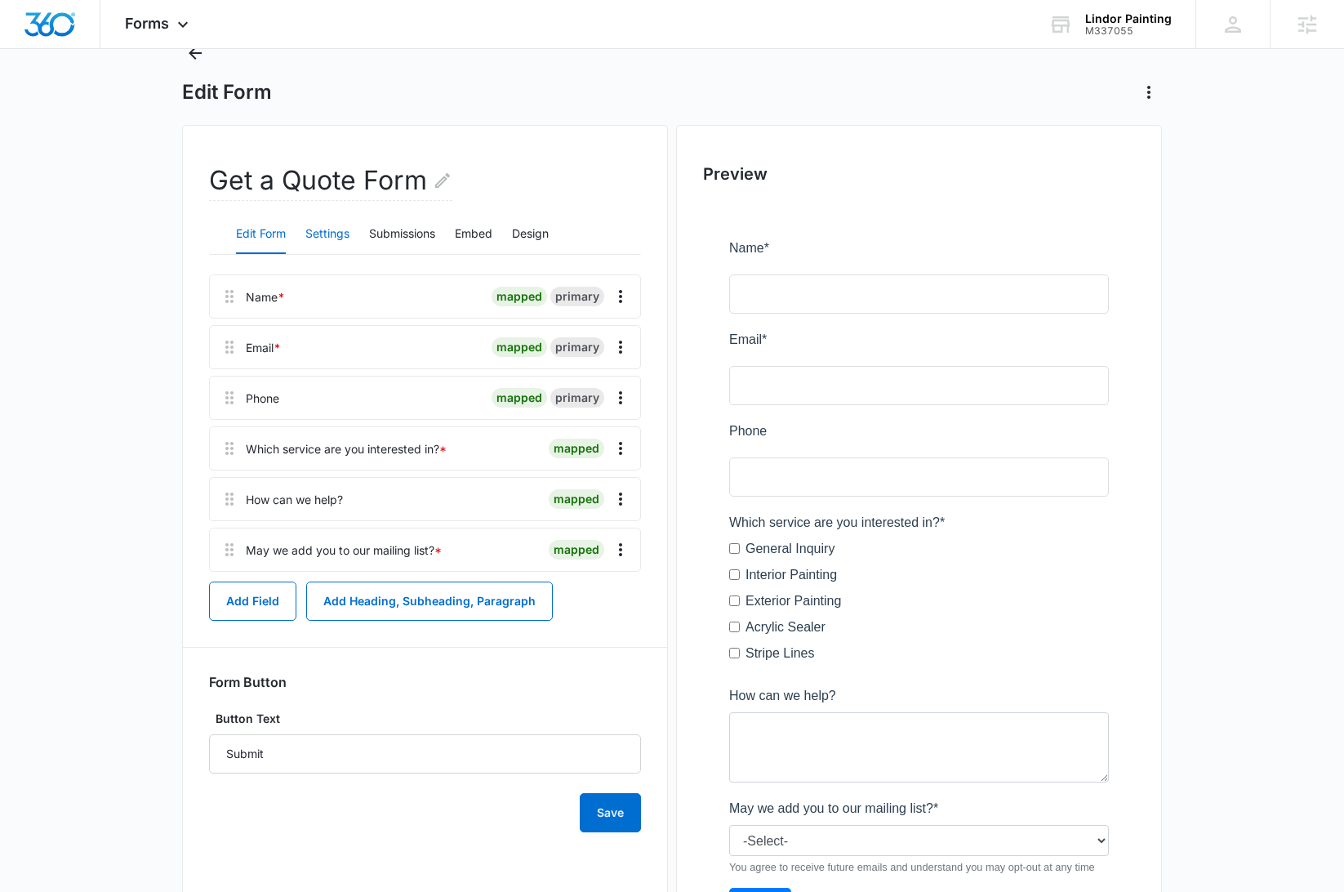
click at [348, 246] on button "Settings" at bounding box center [327, 234] width 44 height 39
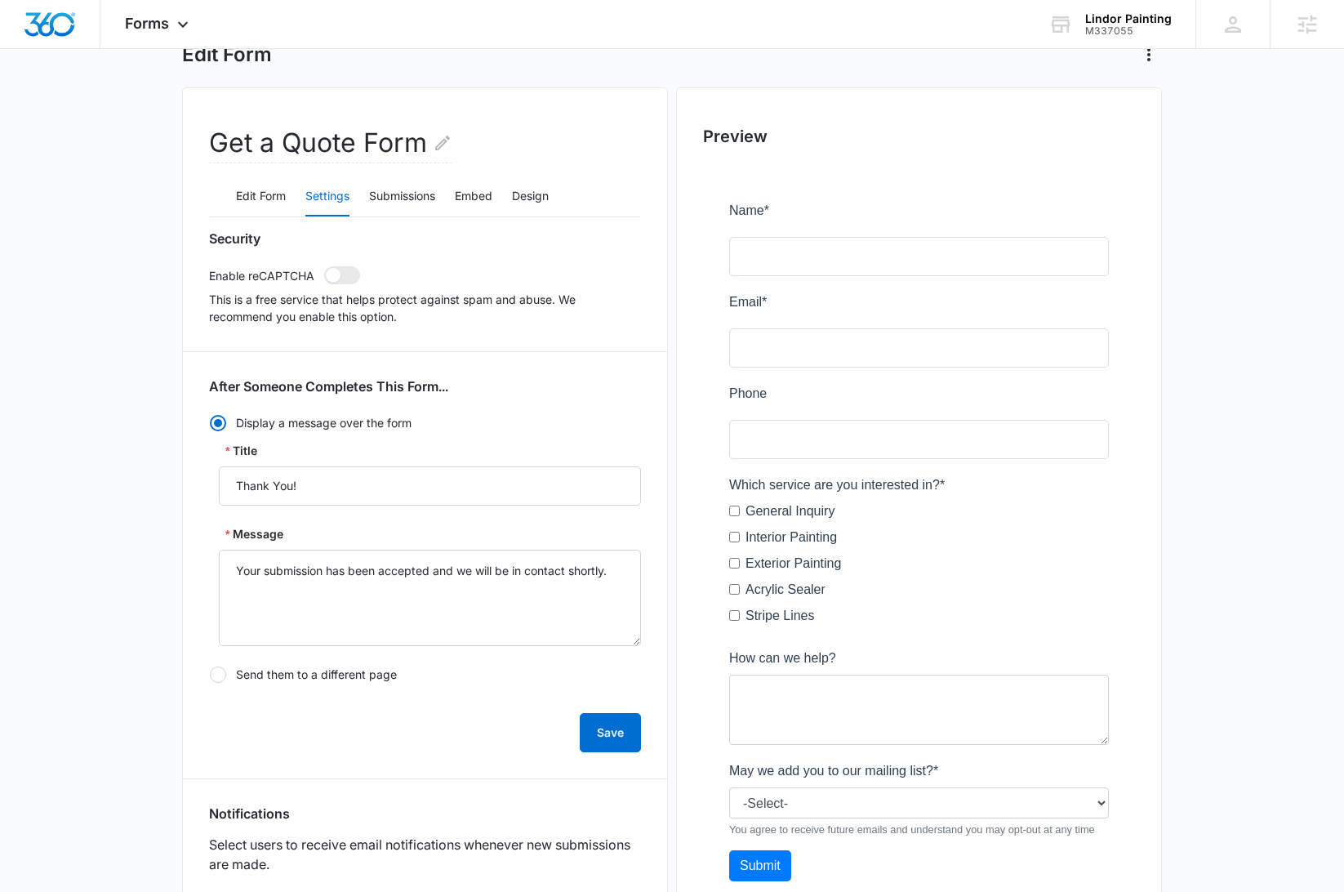
scroll to position [544, 0]
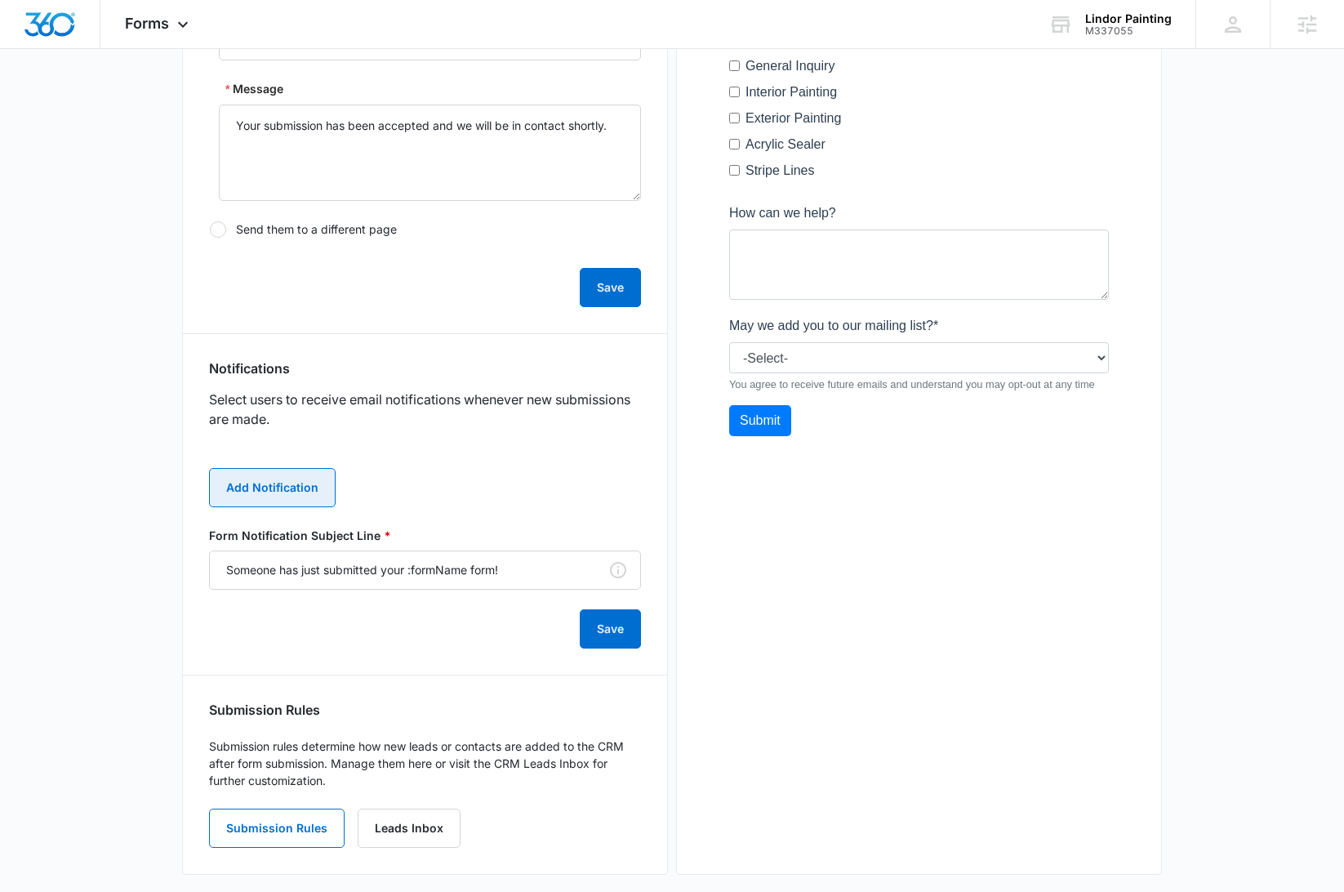
click at [305, 492] on button "Add Notification" at bounding box center [272, 487] width 127 height 39
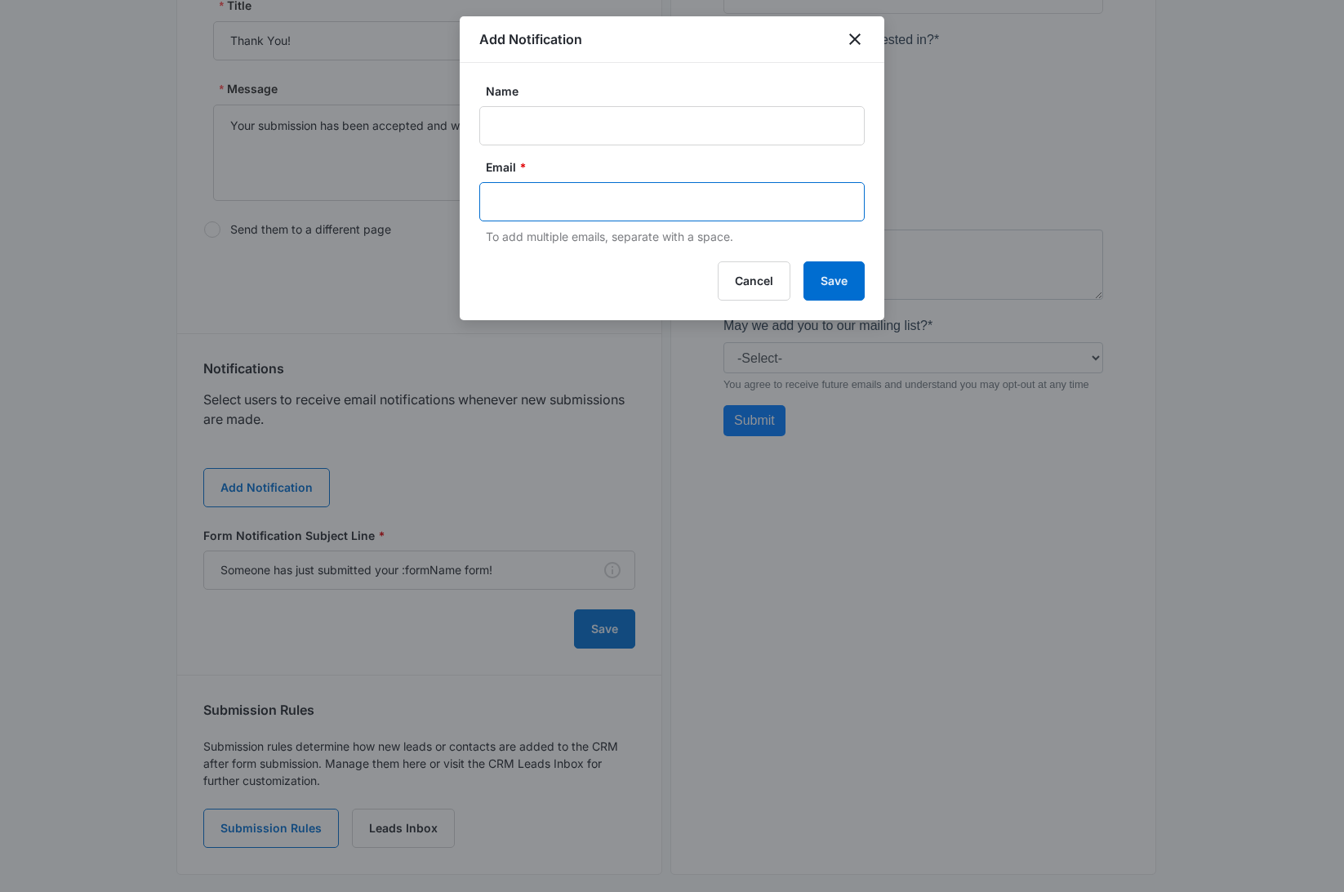
click at [610, 203] on input "text" at bounding box center [674, 201] width 354 height 25
paste input "services@lindorpainting.com"
type input "services@lindorpainting.com"
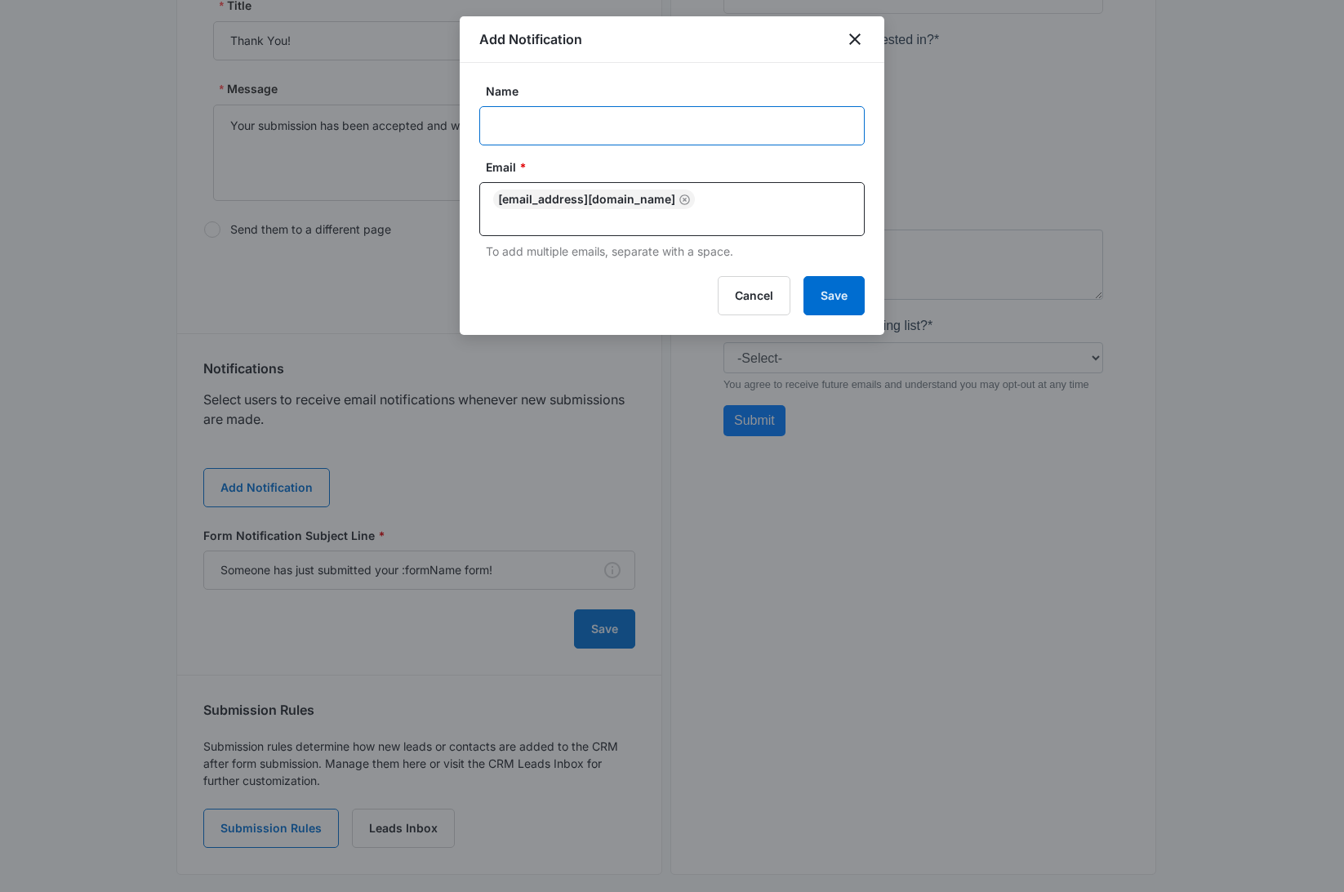
click at [575, 132] on input "Name" at bounding box center [672, 125] width 386 height 39
type input "Lindor Painting"
click at [835, 285] on button "Save" at bounding box center [834, 295] width 61 height 39
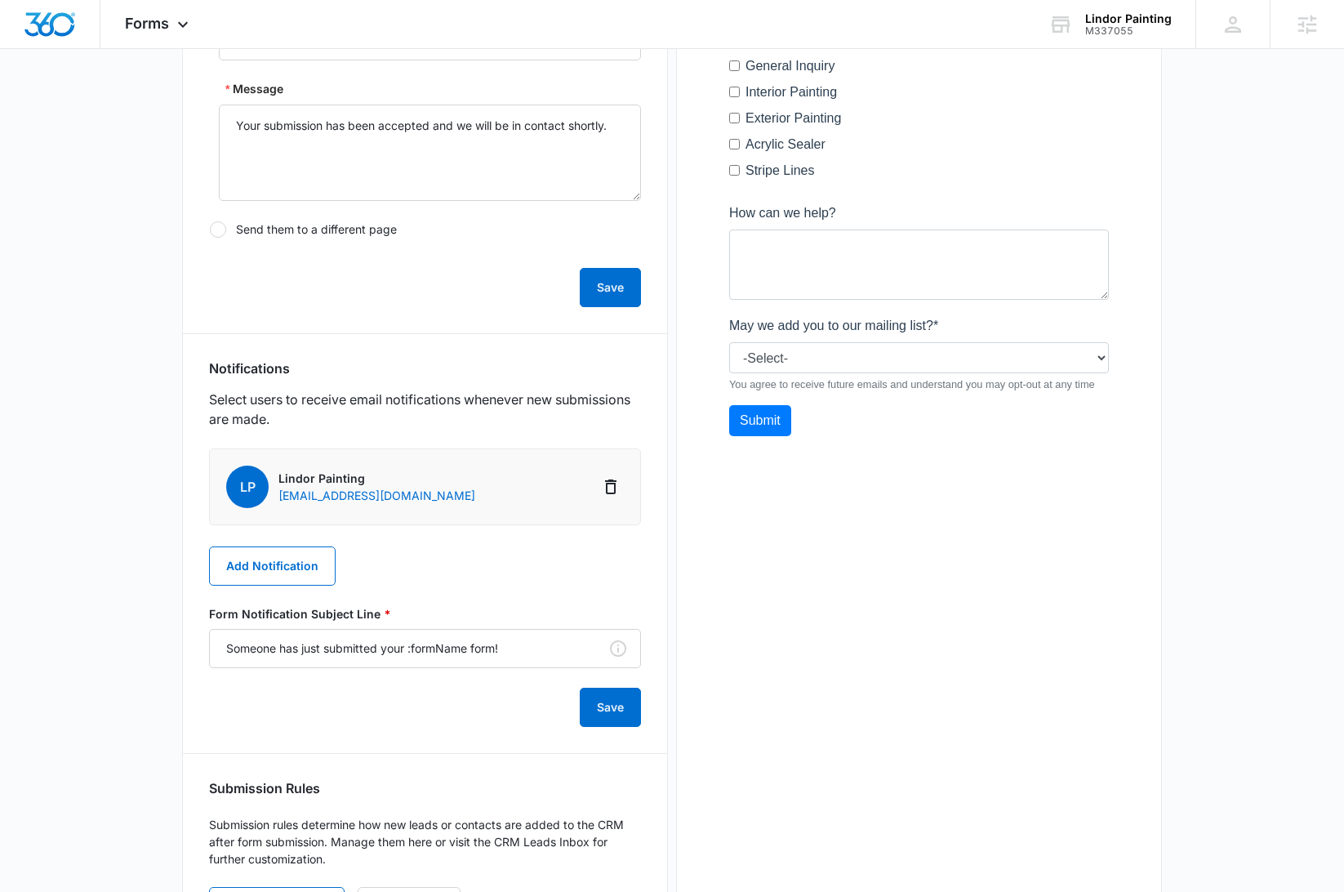
click at [322, 586] on div "LP Lindor Painting services@lindorpainting.com Add Notification Form Notificati…" at bounding box center [425, 587] width 432 height 279
click at [318, 577] on button "Add Notification" at bounding box center [272, 565] width 127 height 39
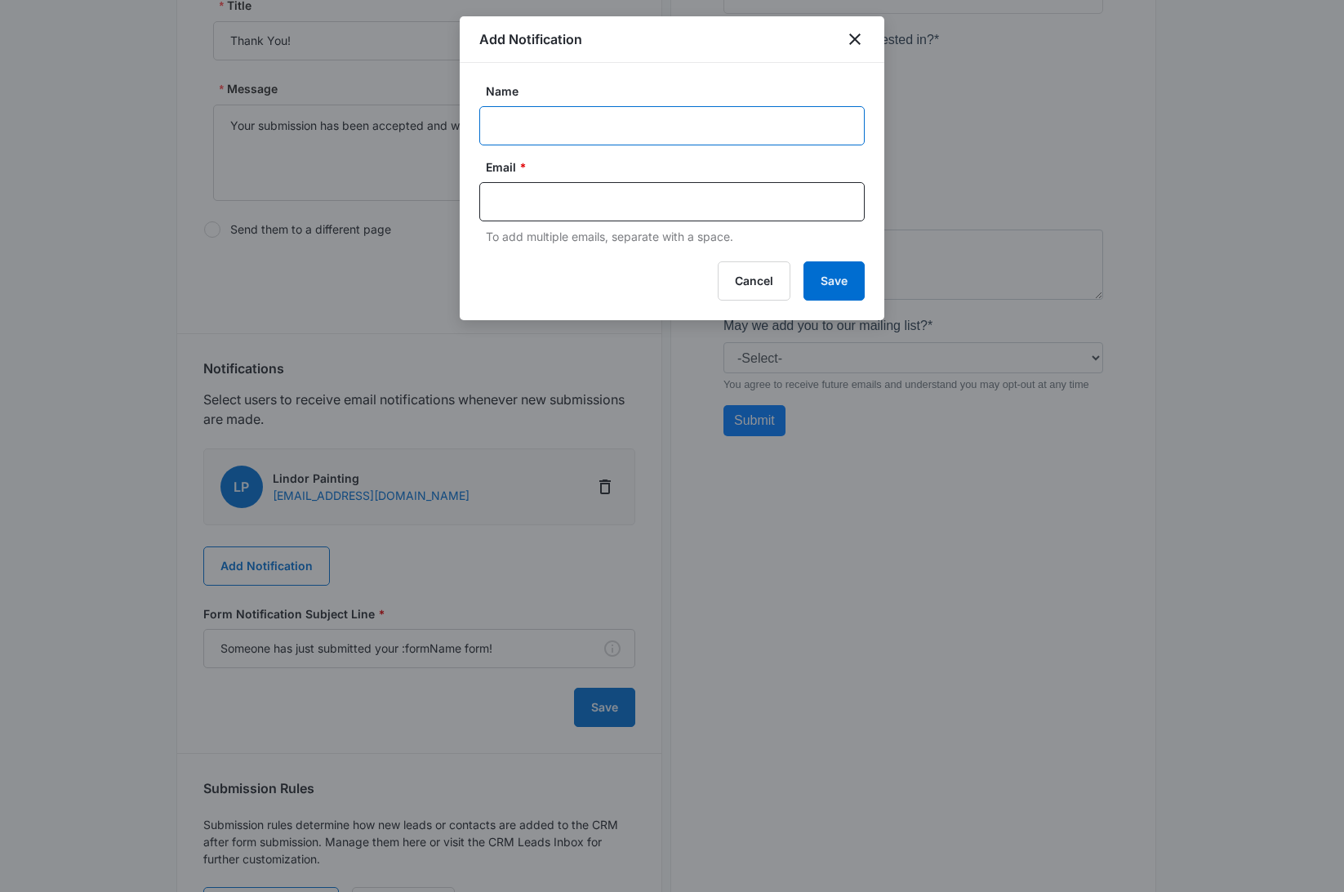
click at [518, 136] on input "Name" at bounding box center [672, 125] width 386 height 39
click at [638, 134] on input "Name" at bounding box center [672, 125] width 386 height 39
paste input "M337055"
type input "M337055 Lindor Painting"
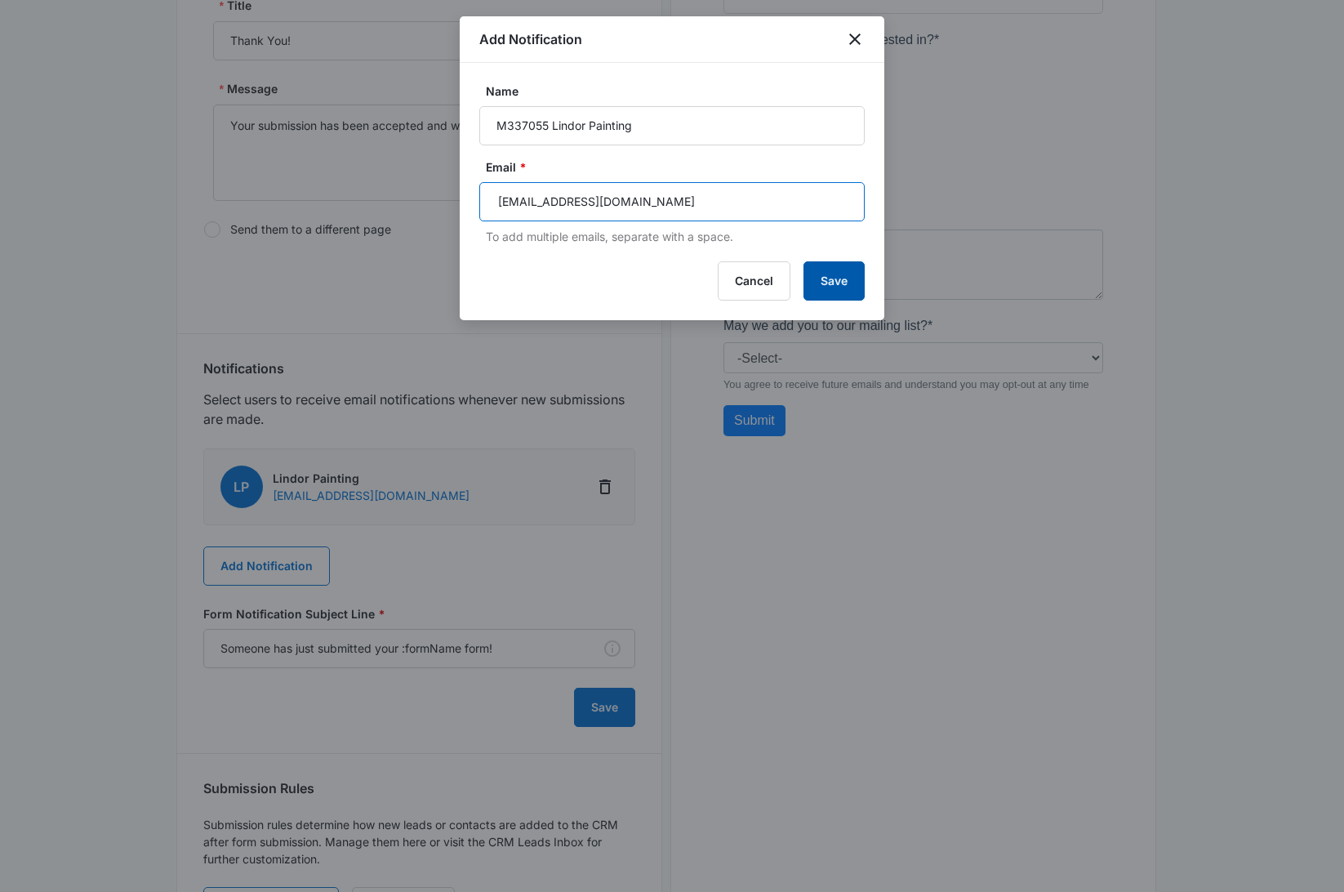
type input "[EMAIL_ADDRESS][DOMAIN_NAME]"
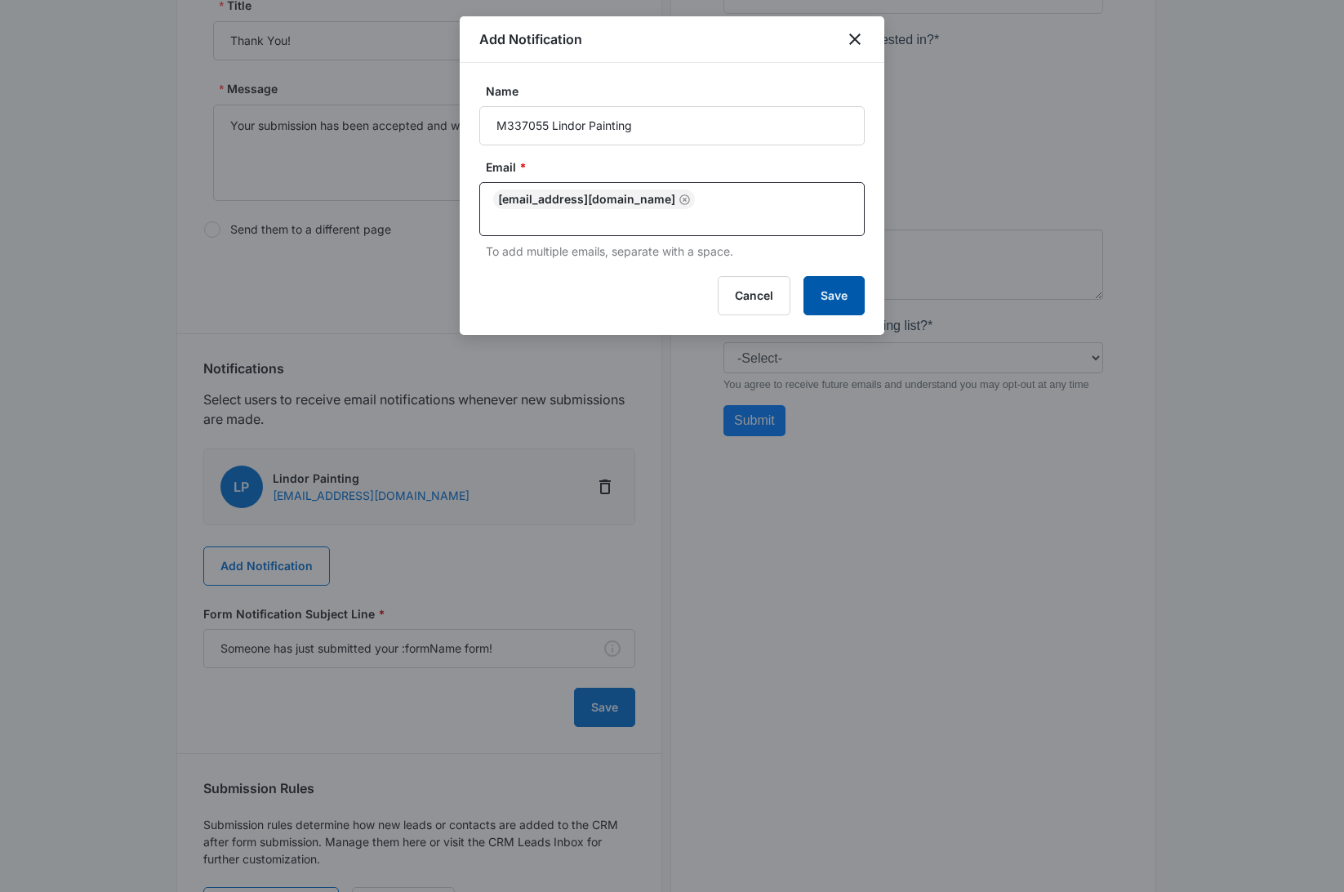
click at [843, 285] on button "Save" at bounding box center [834, 295] width 61 height 39
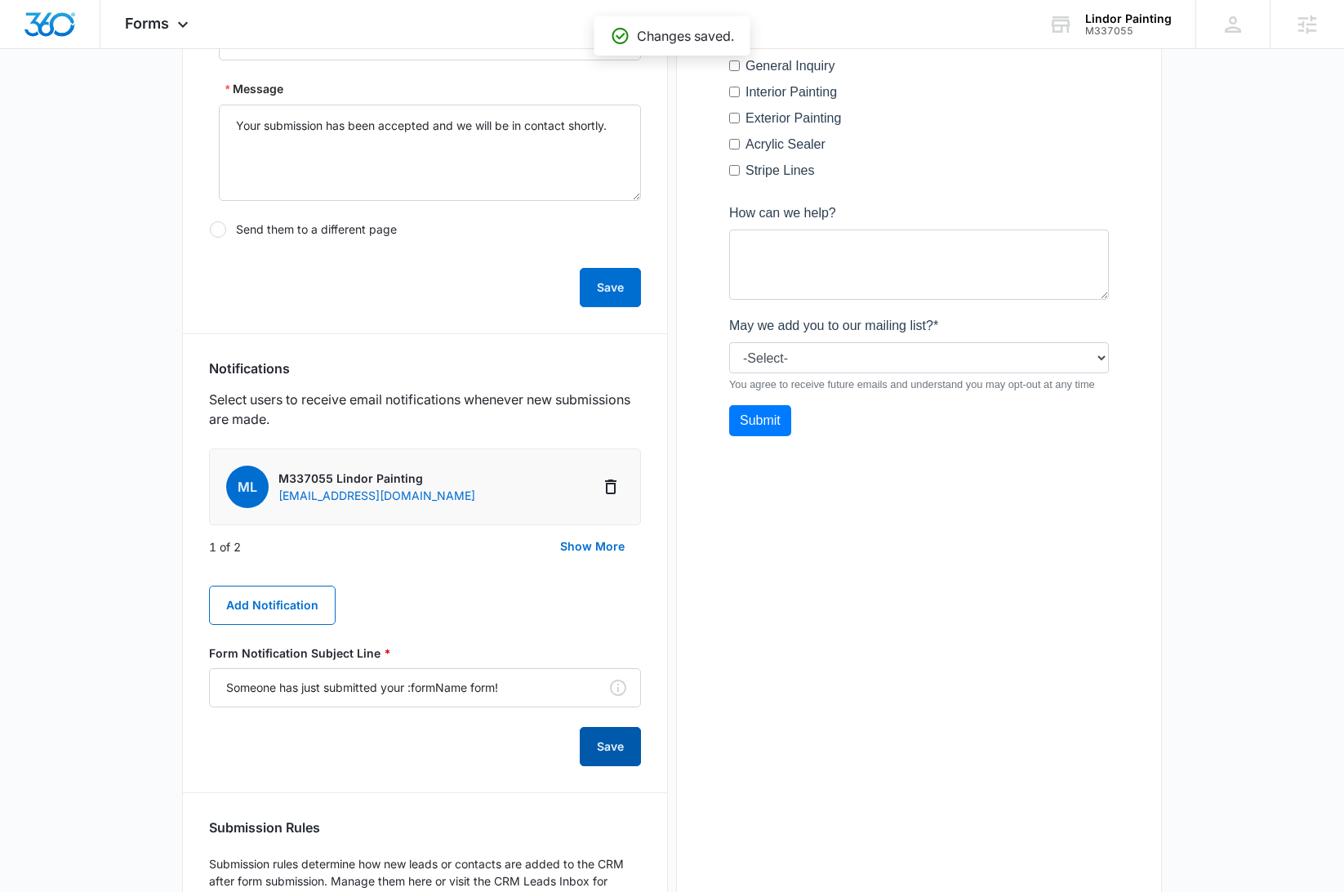
click at [623, 751] on button "Save" at bounding box center [610, 746] width 61 height 39
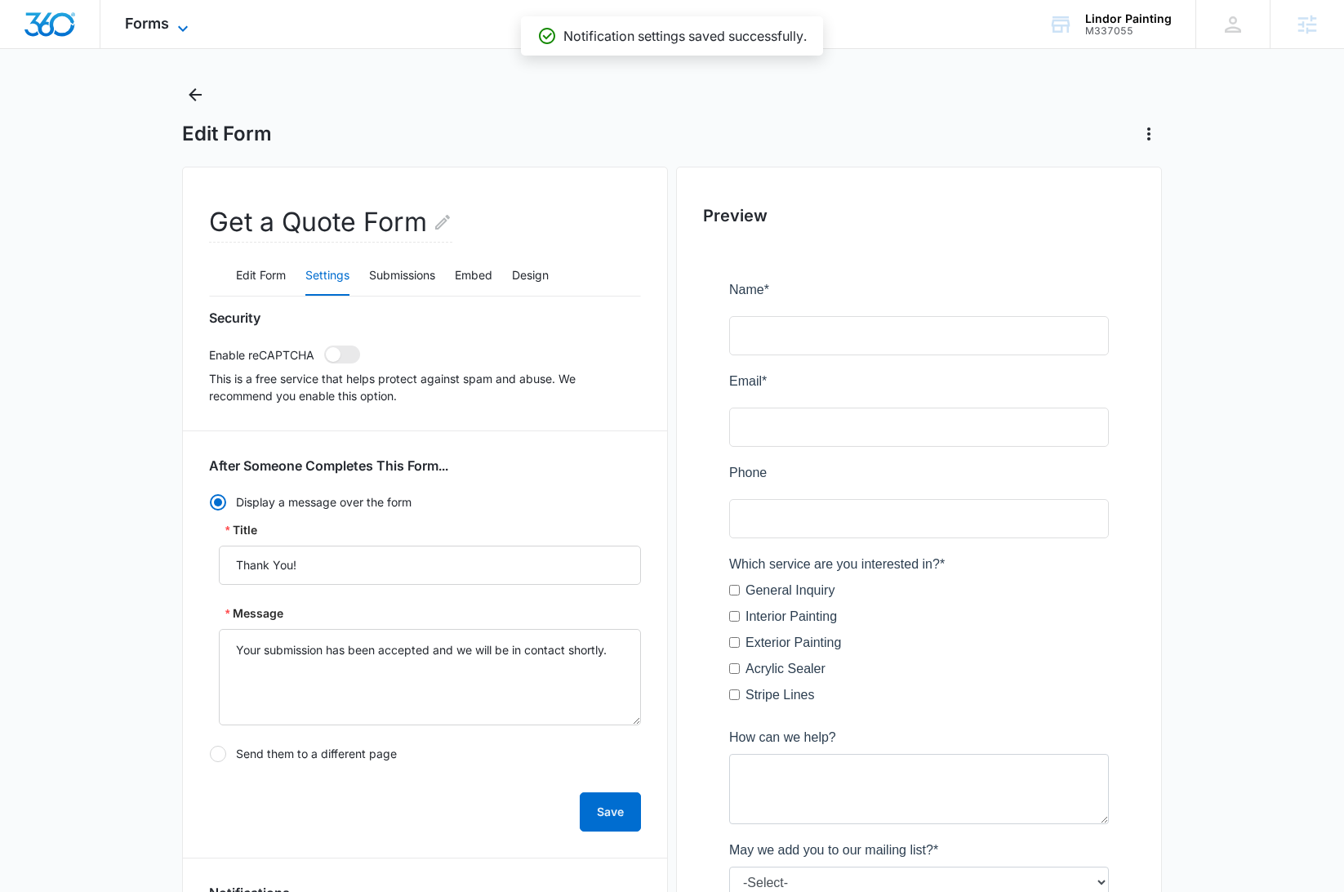
scroll to position [0, 0]
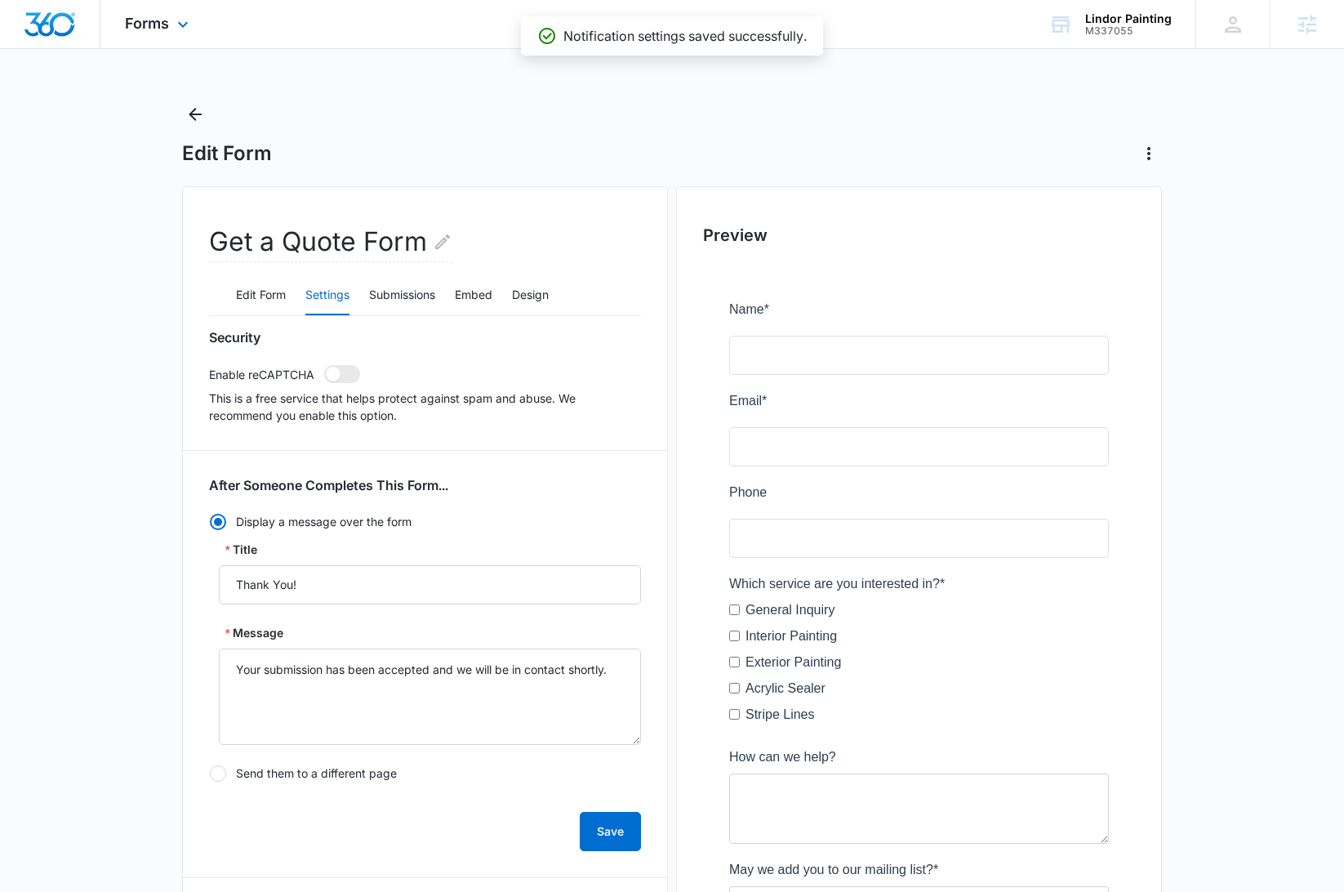
click at [58, 16] on img "Dashboard" at bounding box center [50, 24] width 52 height 25
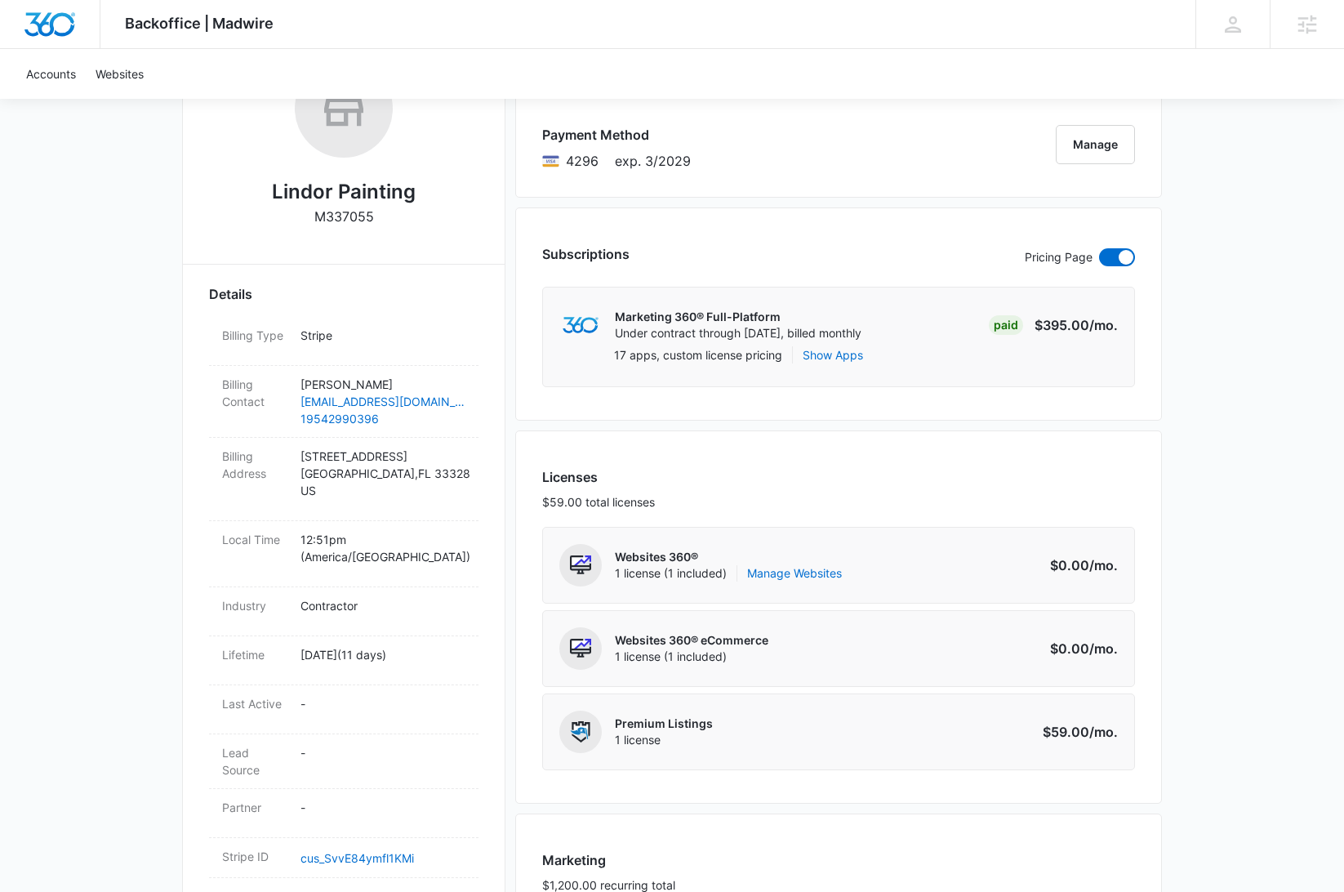
scroll to position [310, 0]
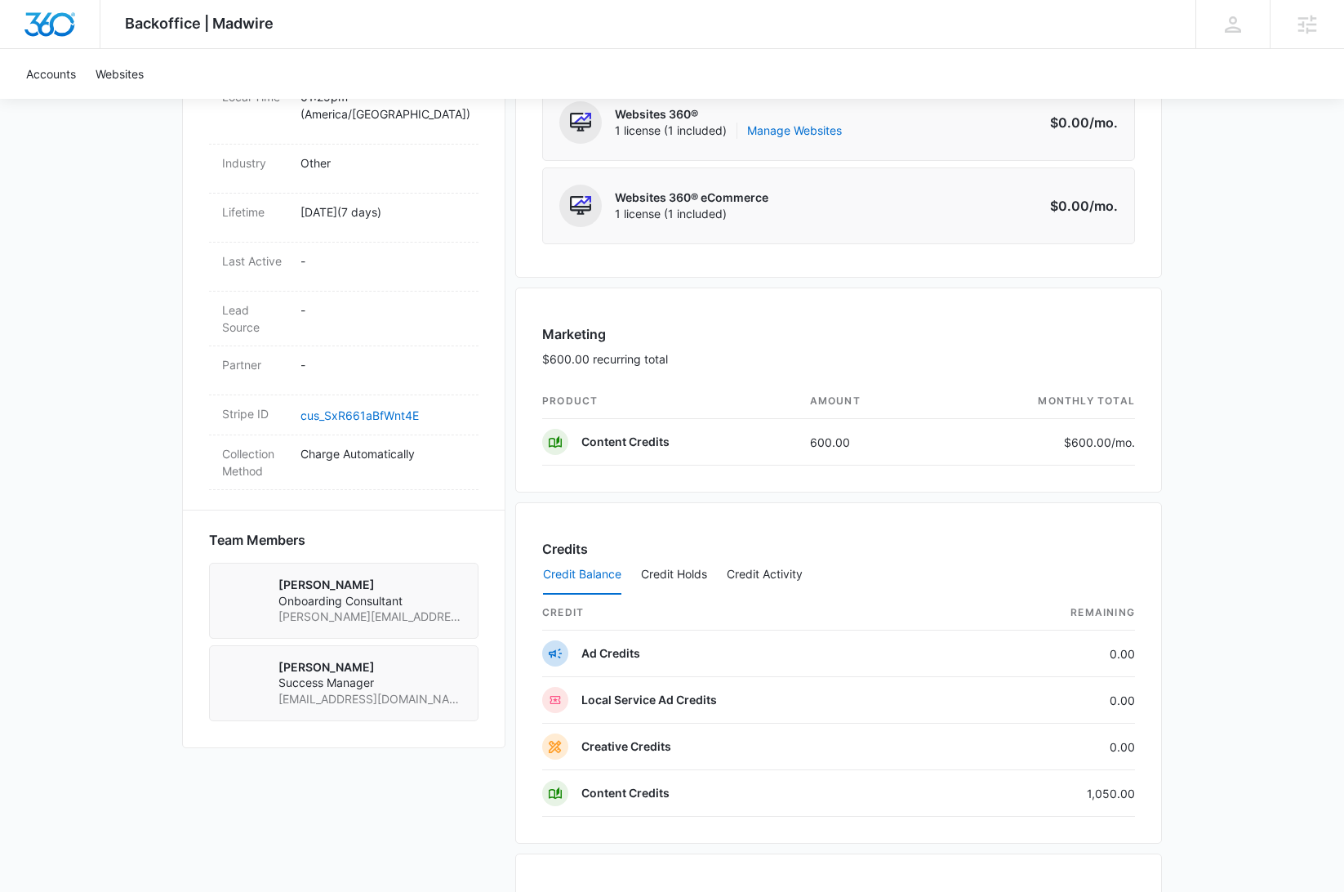
scroll to position [687, 0]
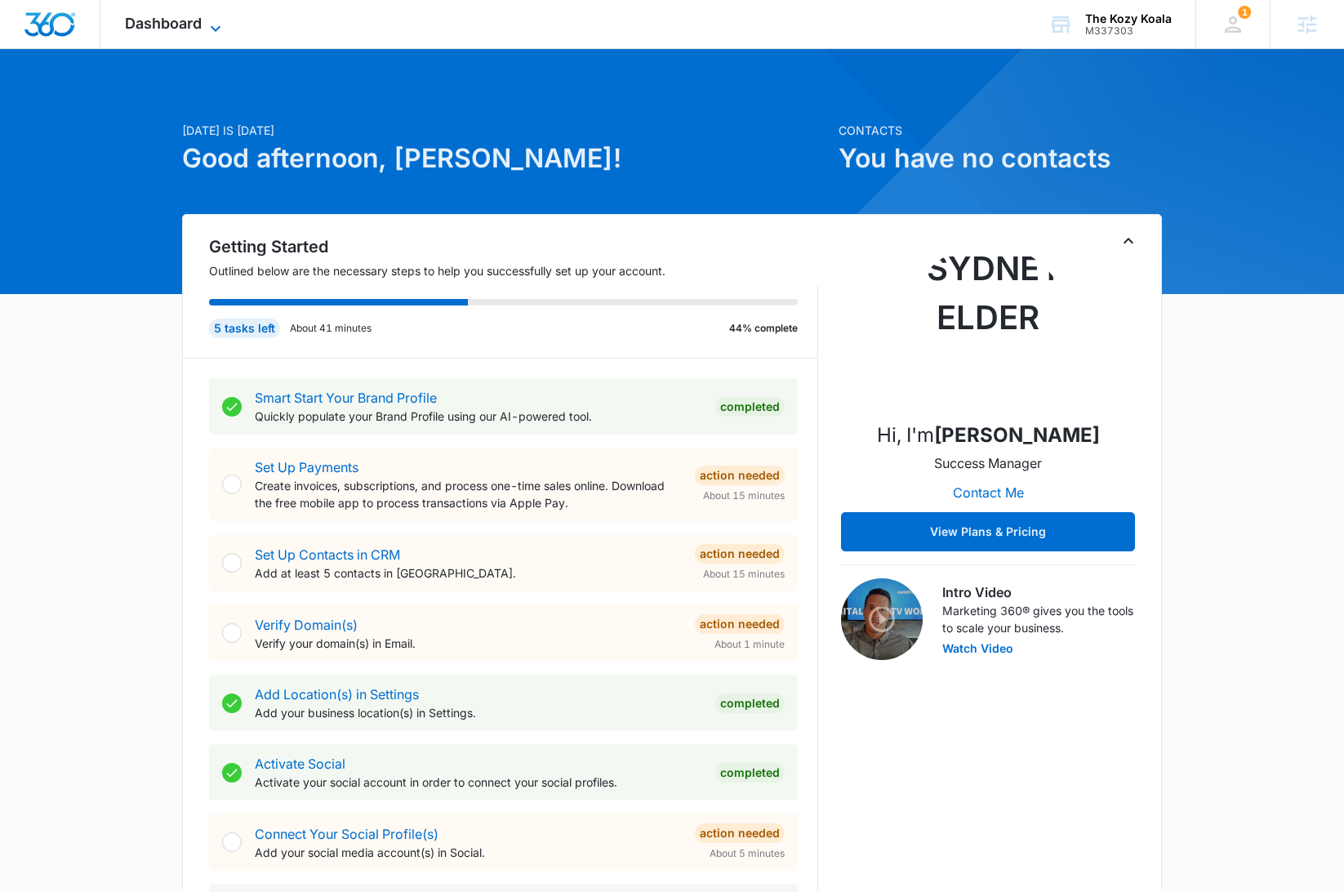
click at [145, 21] on span "Dashboard" at bounding box center [163, 23] width 77 height 17
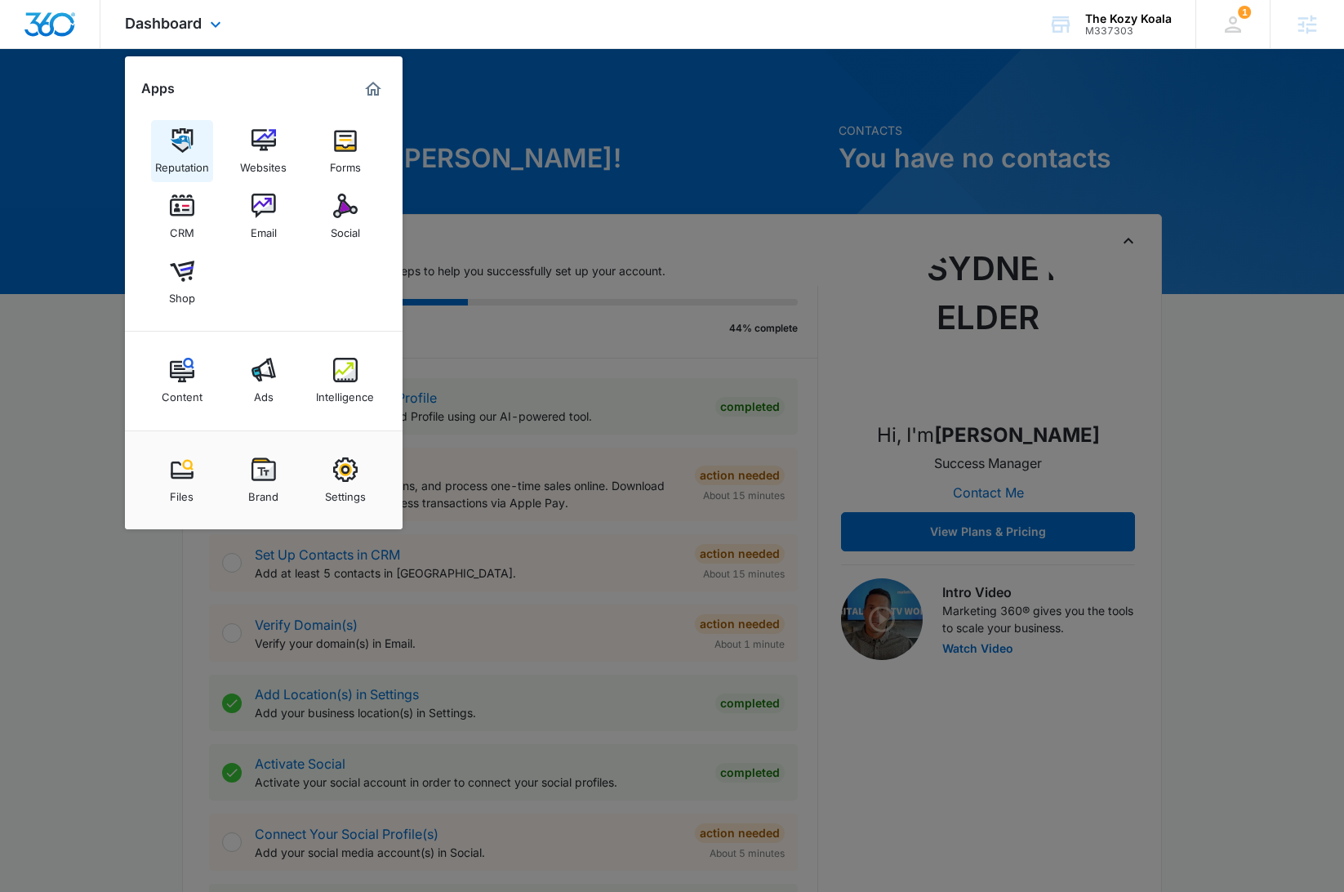
click at [178, 137] on img at bounding box center [182, 140] width 25 height 25
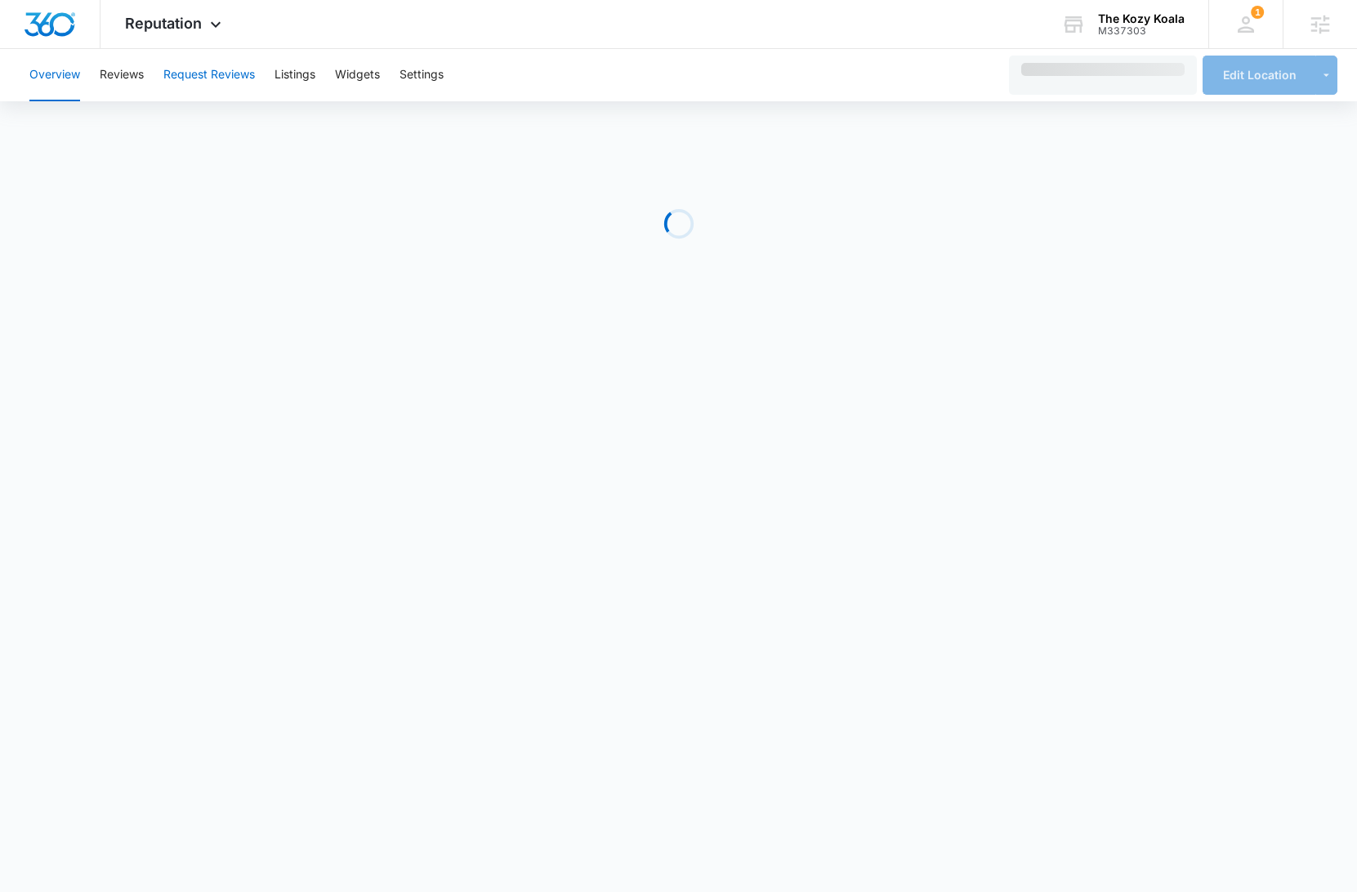
click at [198, 78] on button "Request Reviews" at bounding box center [208, 75] width 91 height 52
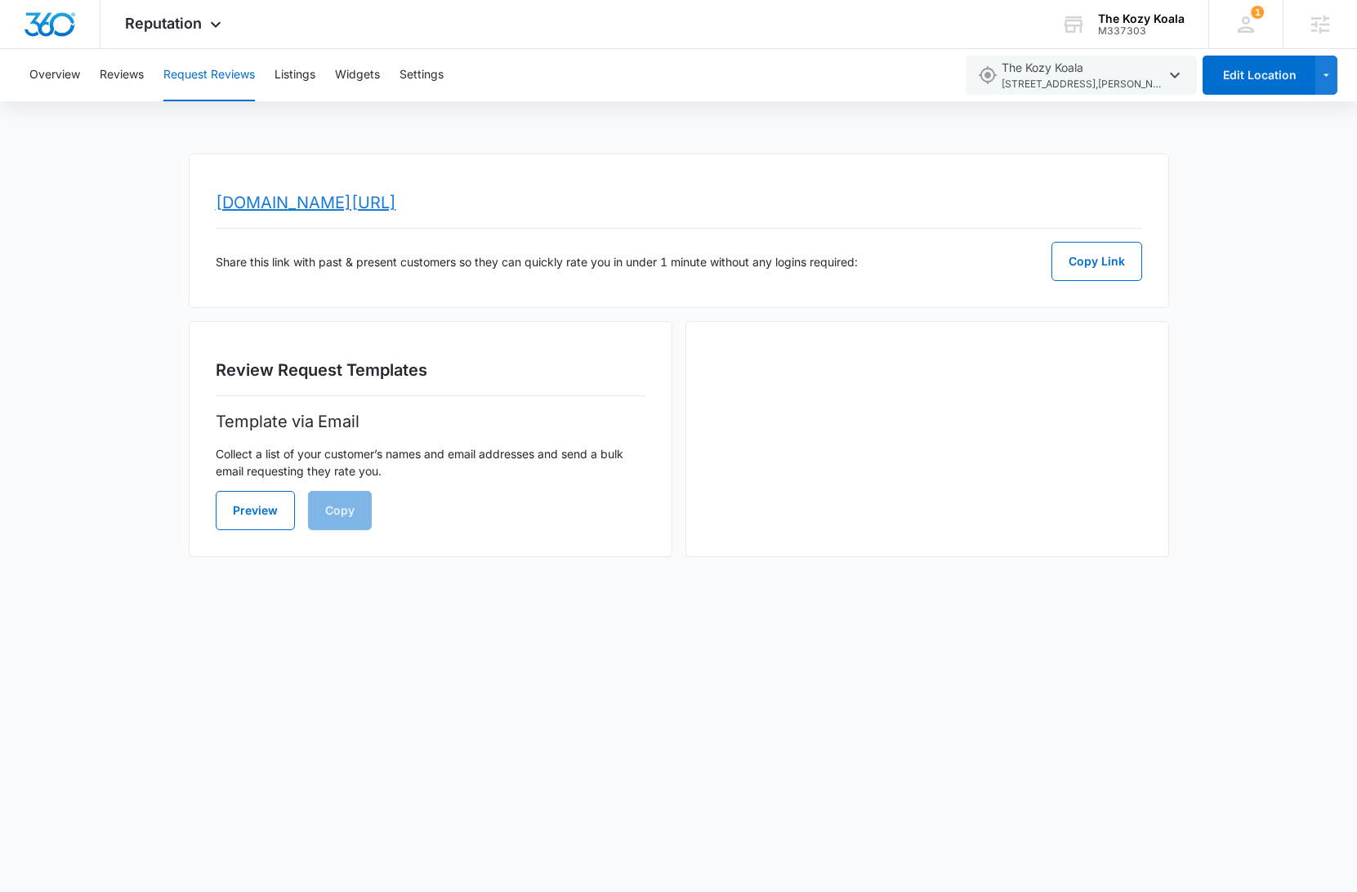
click at [329, 203] on link "[DOMAIN_NAME][URL]" at bounding box center [306, 203] width 180 height 20
